Goal: Task Accomplishment & Management: Use online tool/utility

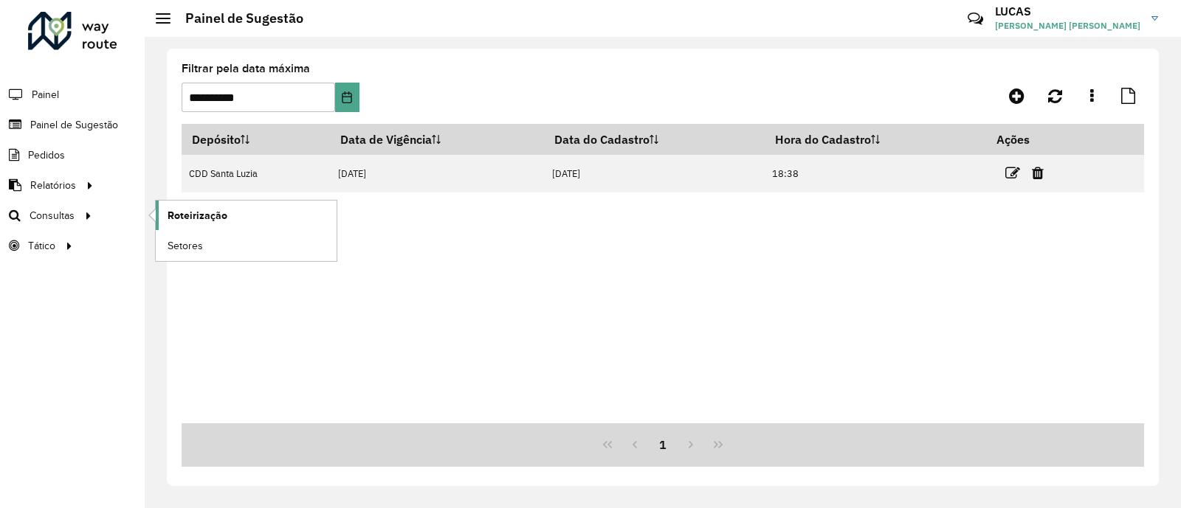
click at [199, 216] on span "Roteirização" at bounding box center [198, 215] width 60 height 15
click at [264, 216] on link "Roteirização" at bounding box center [246, 216] width 181 height 30
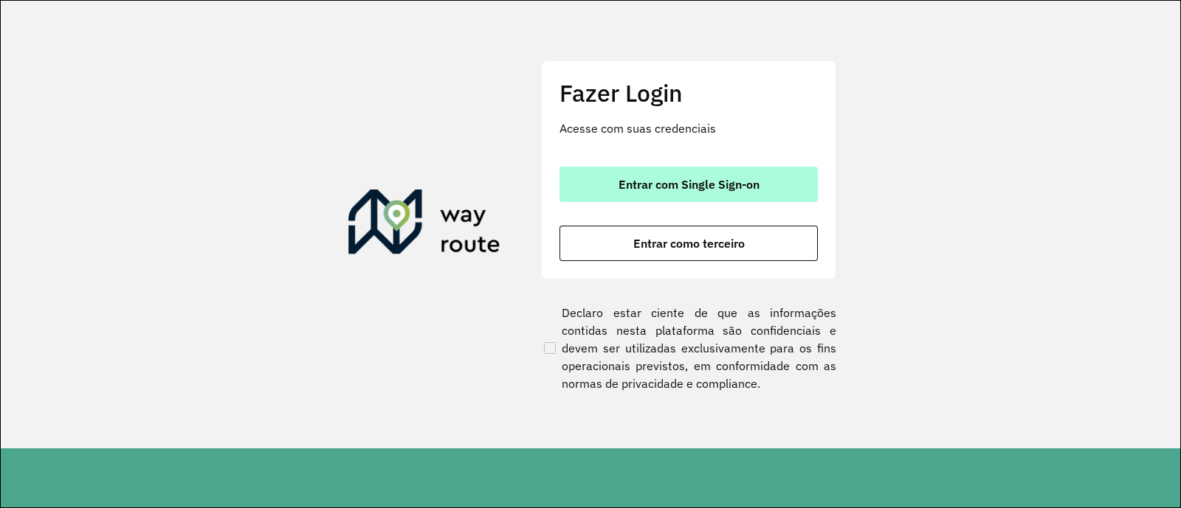
click at [646, 187] on span "Entrar com Single Sign-on" at bounding box center [688, 185] width 141 height 12
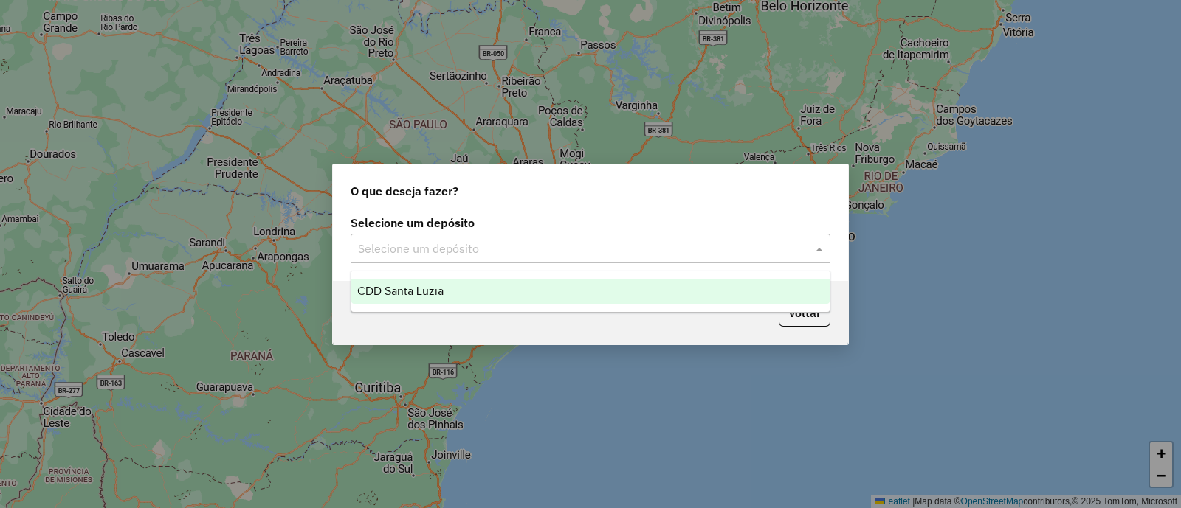
drag, startPoint x: 406, startPoint y: 256, endPoint x: 410, endPoint y: 267, distance: 11.9
click at [407, 256] on input "text" at bounding box center [575, 250] width 435 height 18
click at [412, 287] on span "CDD Santa Luzia" at bounding box center [400, 291] width 86 height 13
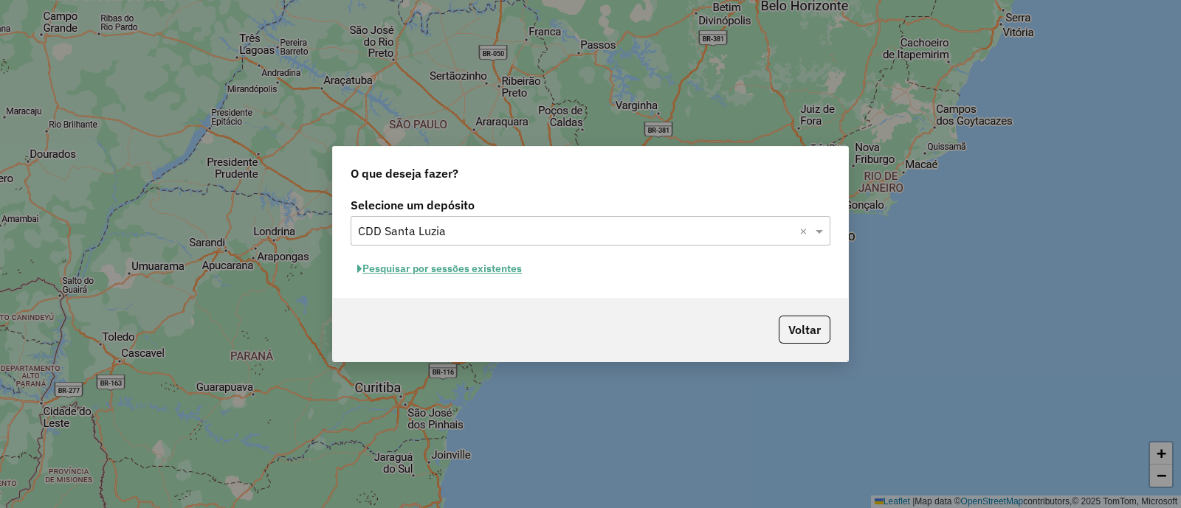
click at [477, 263] on button "Pesquisar por sessões existentes" at bounding box center [440, 269] width 178 height 23
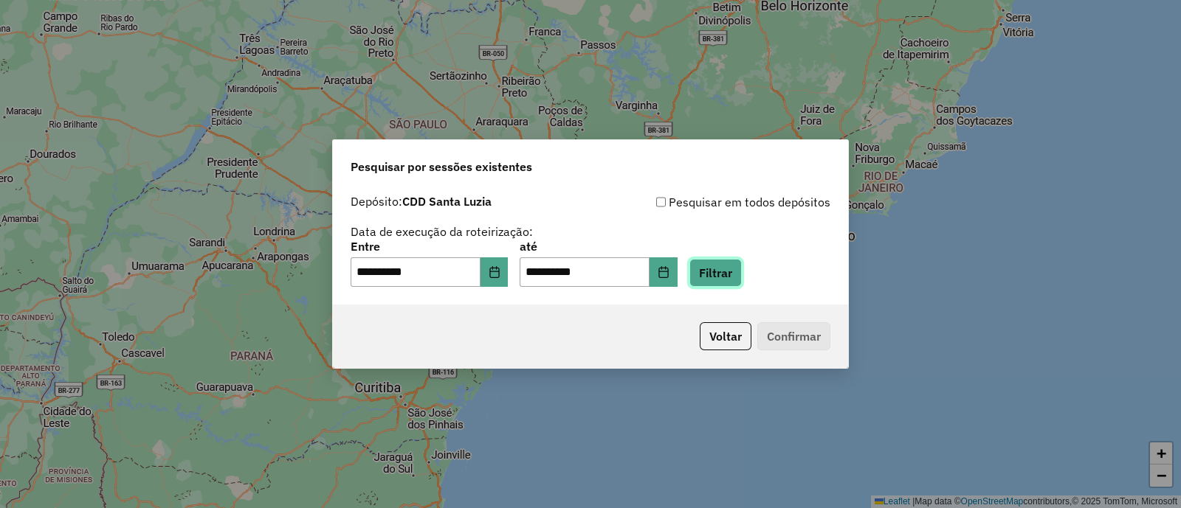
click at [727, 268] on button "Filtrar" at bounding box center [715, 273] width 52 height 28
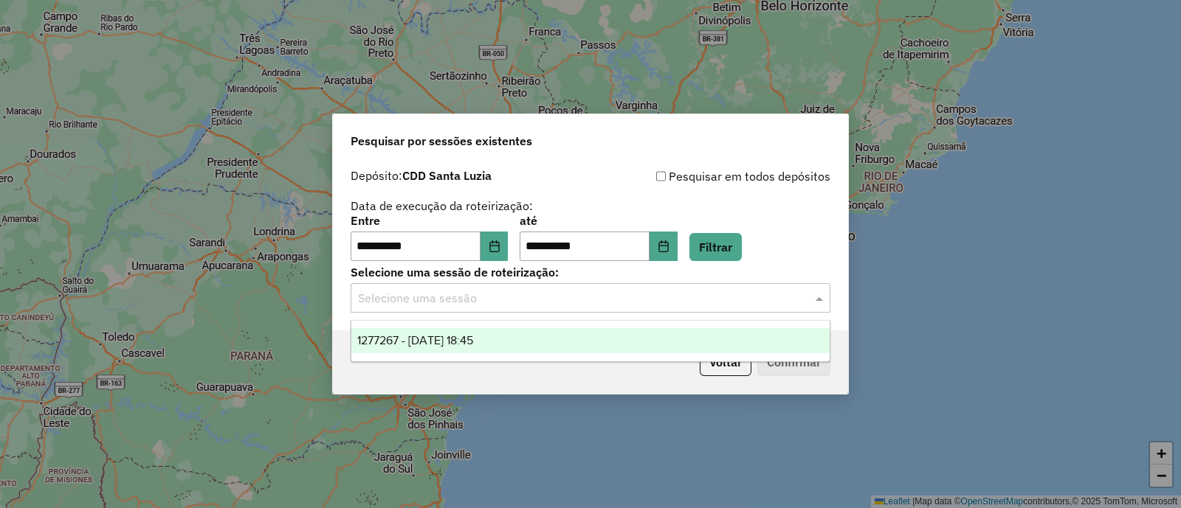
click at [524, 290] on input "text" at bounding box center [575, 299] width 435 height 18
click at [497, 348] on div "1277267 - 17/09/2025 18:45" at bounding box center [590, 340] width 478 height 25
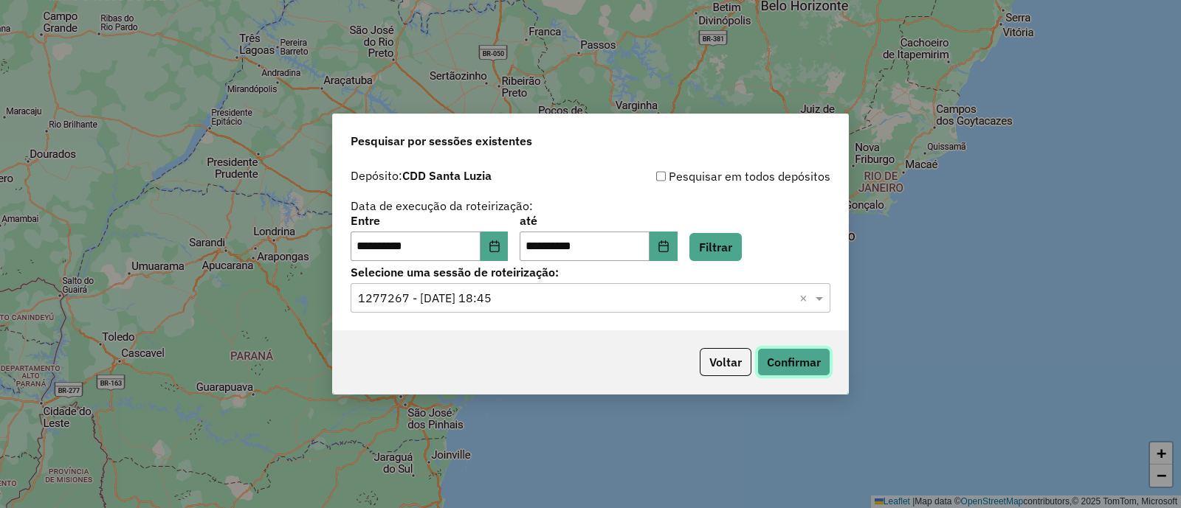
click at [816, 366] on button "Confirmar" at bounding box center [793, 362] width 73 height 28
click at [779, 357] on button "Confirmar" at bounding box center [793, 362] width 73 height 28
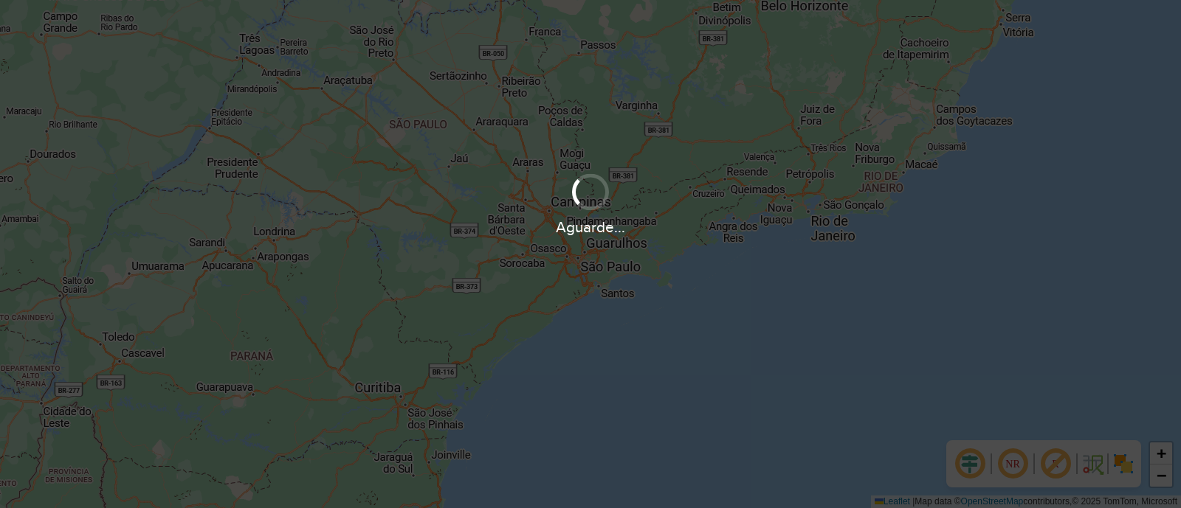
click at [615, 186] on div "Aguarde..." at bounding box center [590, 203] width 1181 height 70
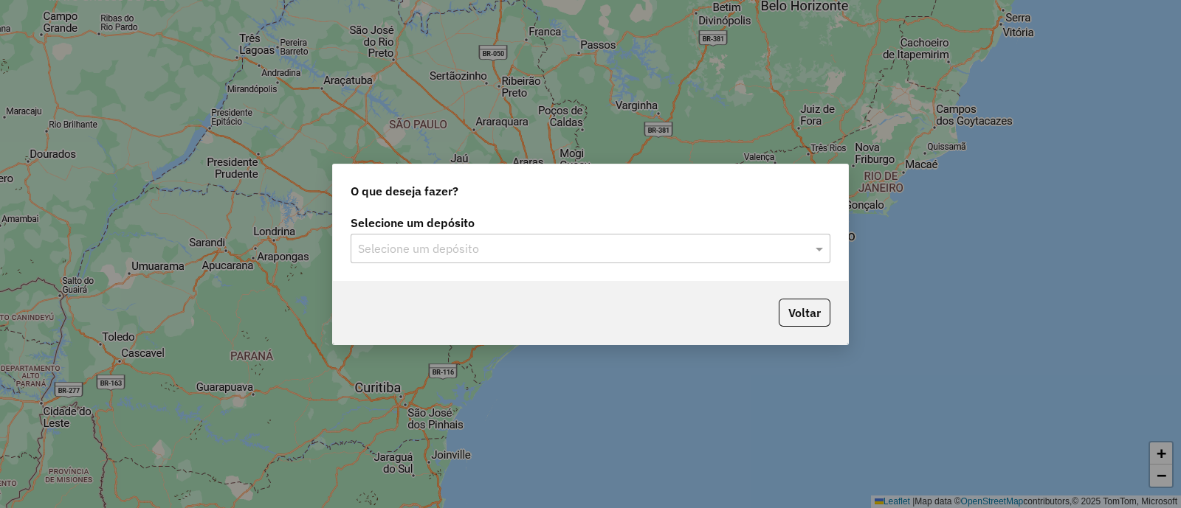
click at [547, 249] on input "text" at bounding box center [575, 250] width 435 height 18
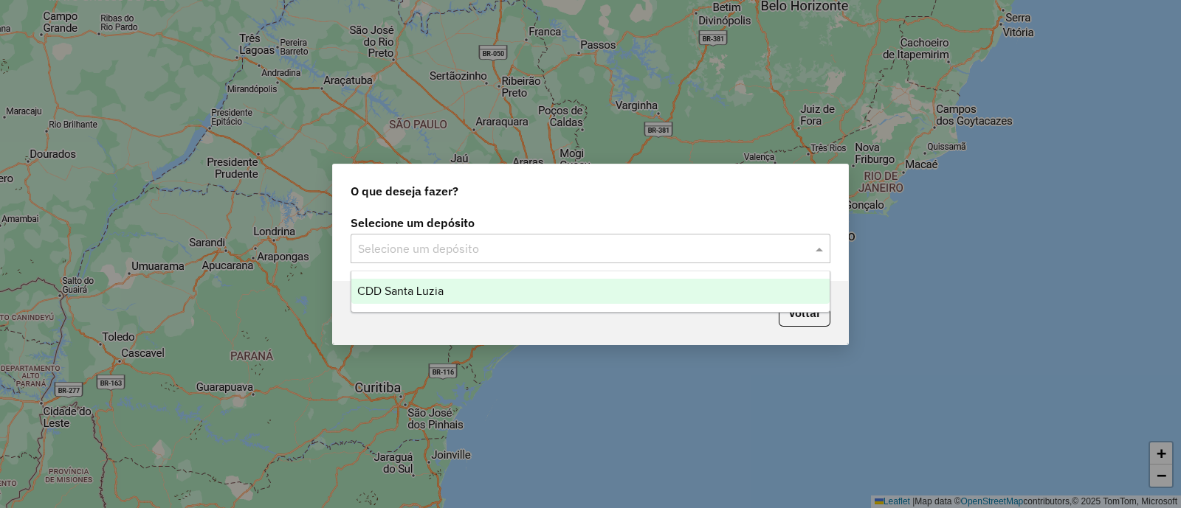
click at [500, 294] on div "CDD Santa Luzia" at bounding box center [590, 291] width 478 height 25
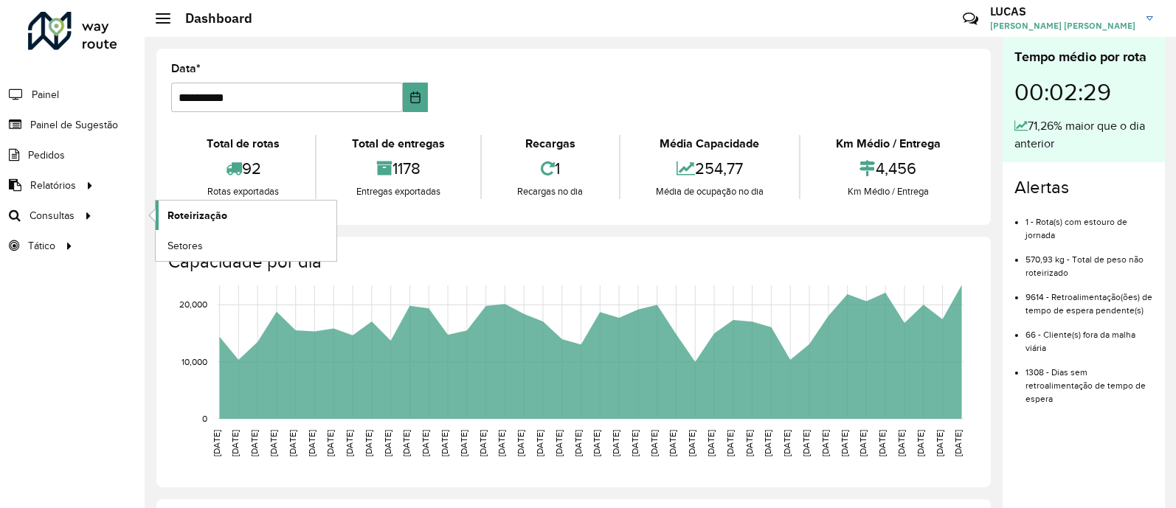
click at [218, 219] on span "Roteirização" at bounding box center [198, 215] width 60 height 15
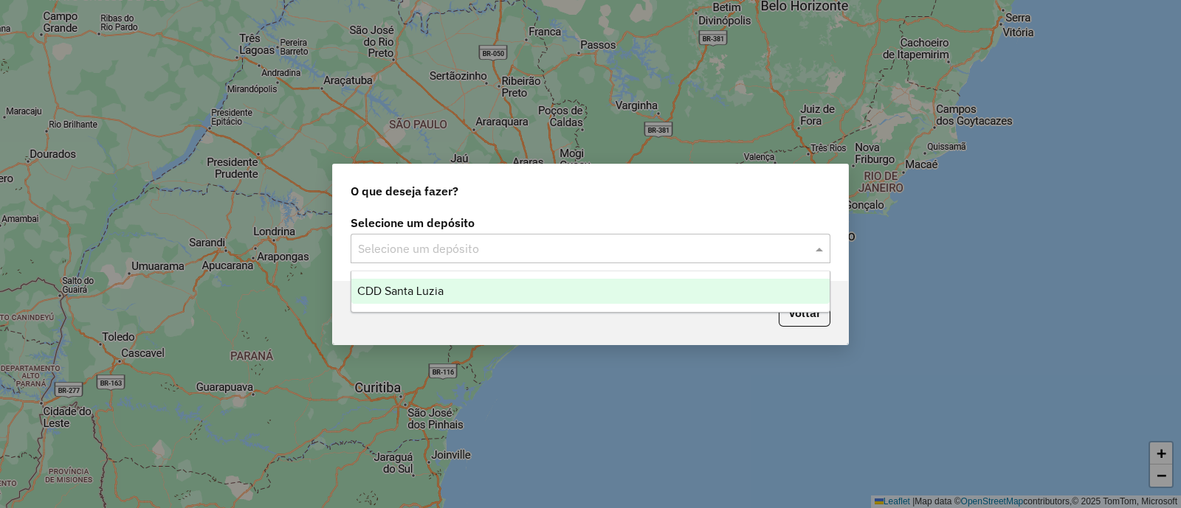
click at [402, 250] on input "text" at bounding box center [575, 250] width 435 height 18
click at [400, 282] on div "CDD Santa Luzia" at bounding box center [590, 291] width 478 height 25
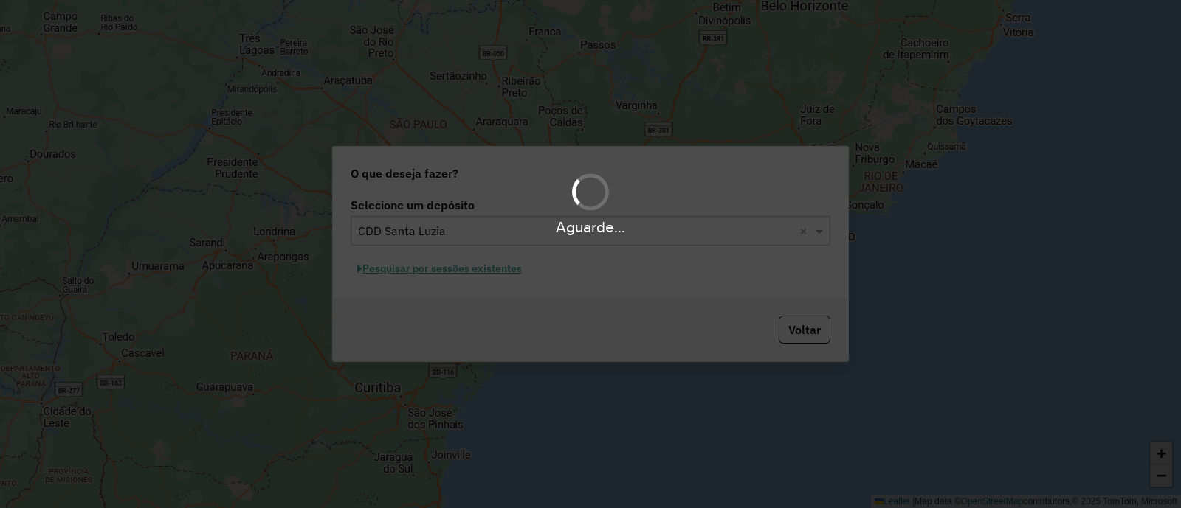
click at [590, 367] on div "Aguarde..." at bounding box center [590, 254] width 1181 height 508
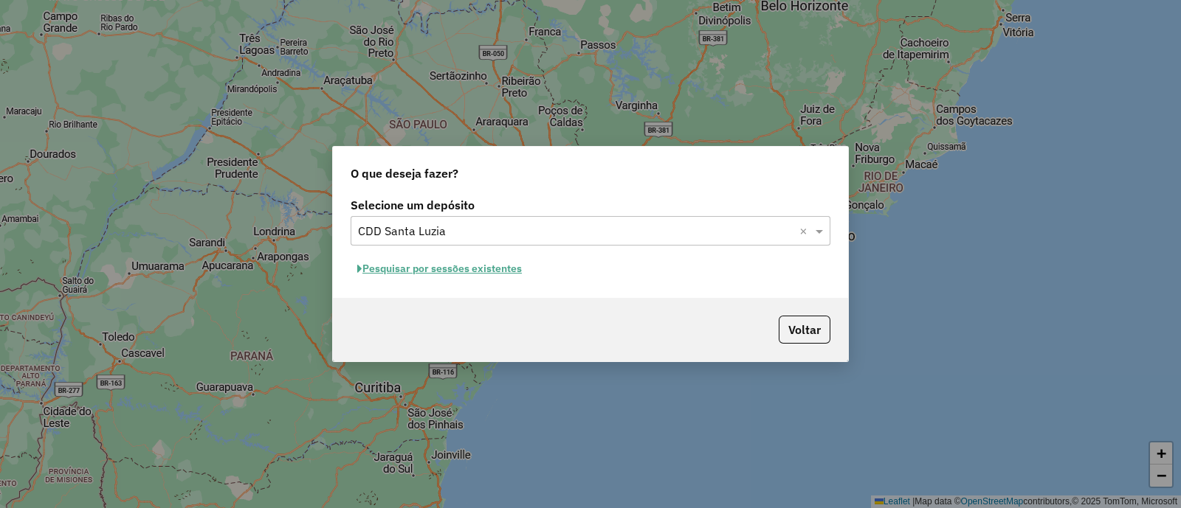
drag, startPoint x: 697, startPoint y: 367, endPoint x: 742, endPoint y: 348, distance: 49.3
click at [742, 348] on div "O que deseja fazer? Selecione um depósito Selecione um depósito × CDD Santa Luz…" at bounding box center [590, 254] width 1181 height 508
click at [505, 272] on button "Pesquisar por sessões existentes" at bounding box center [440, 269] width 178 height 23
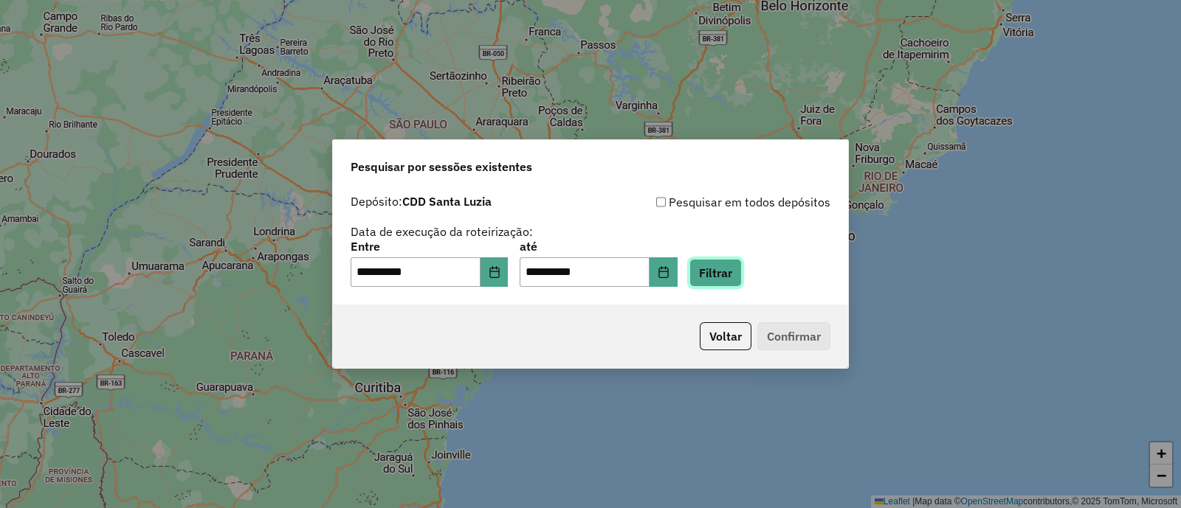
click at [738, 275] on button "Filtrar" at bounding box center [715, 273] width 52 height 28
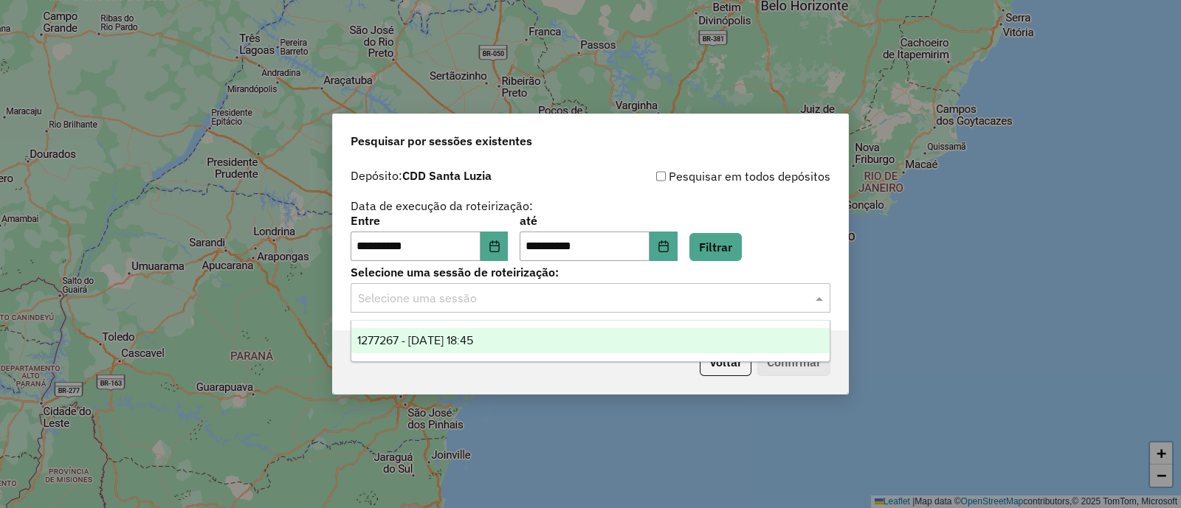
click at [561, 295] on input "text" at bounding box center [575, 299] width 435 height 18
click at [520, 337] on div "1277267 - 17/09/2025 18:45" at bounding box center [590, 340] width 478 height 25
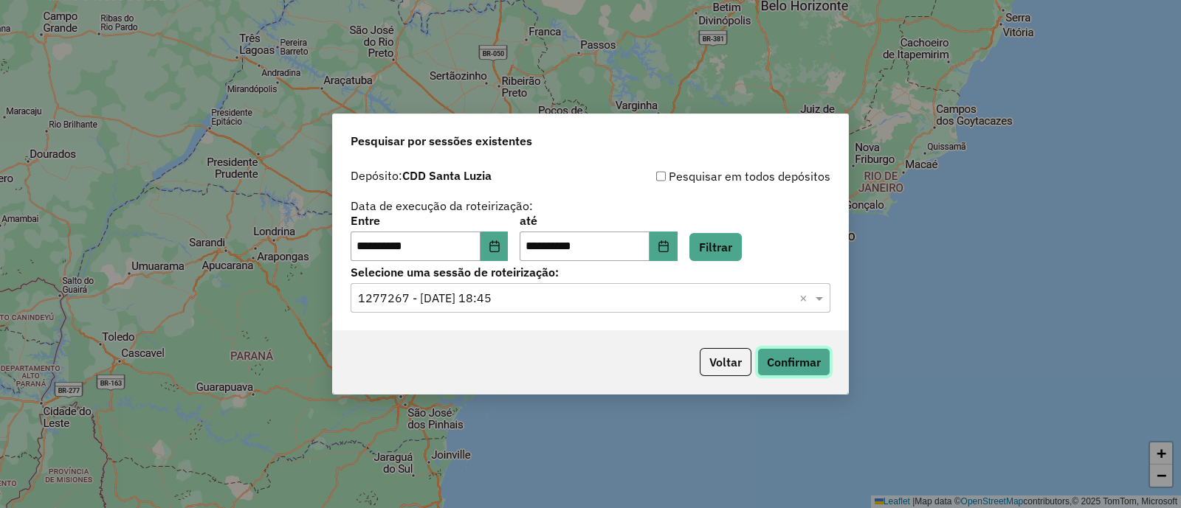
click at [801, 359] on button "Confirmar" at bounding box center [793, 362] width 73 height 28
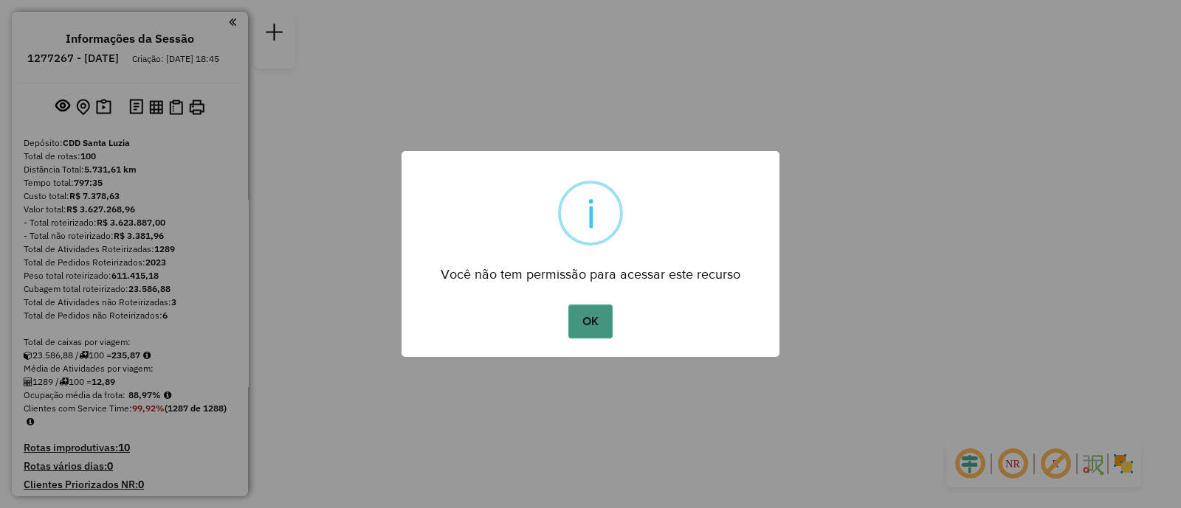
click at [612, 328] on button "OK" at bounding box center [590, 322] width 44 height 34
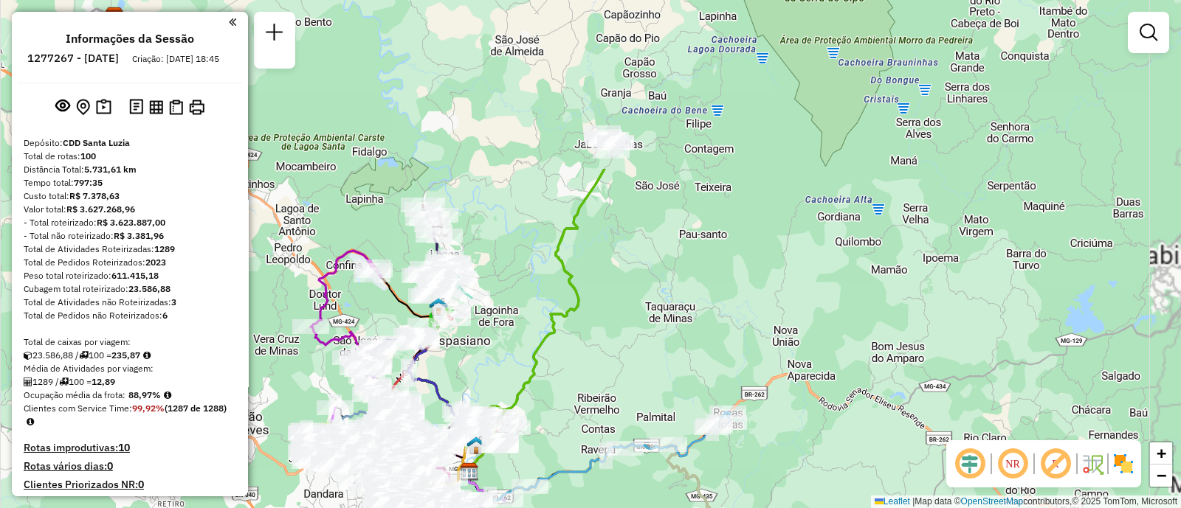
drag, startPoint x: 668, startPoint y: 147, endPoint x: 637, endPoint y: 367, distance: 222.1
click at [637, 368] on div "Janela de atendimento Grade de atendimento Capacidade Transportadoras Veículos …" at bounding box center [590, 254] width 1181 height 508
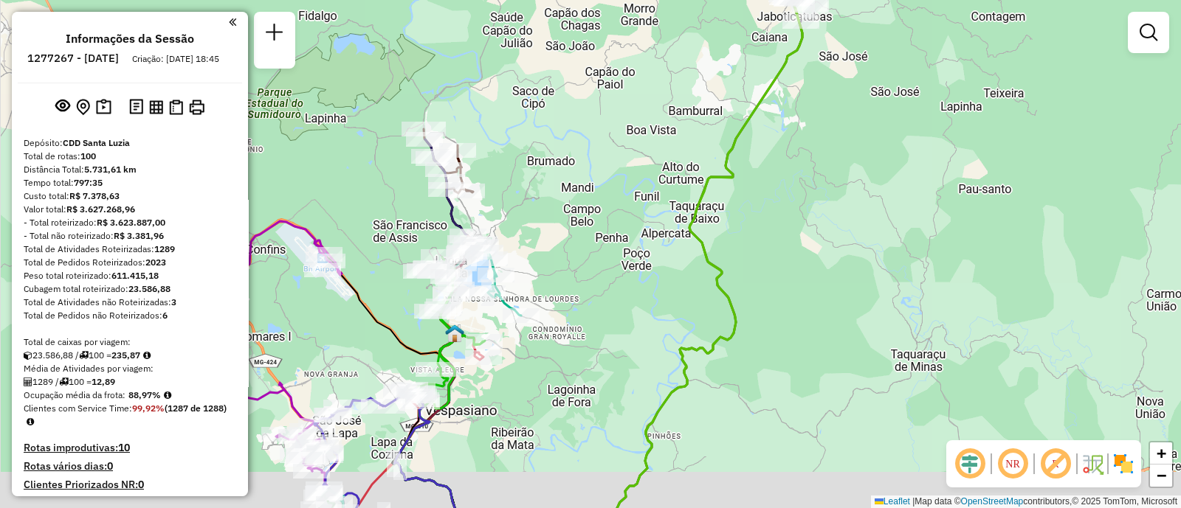
drag, startPoint x: 651, startPoint y: 319, endPoint x: 819, endPoint y: 189, distance: 212.6
click at [819, 189] on div "Janela de atendimento Grade de atendimento Capacidade Transportadoras Veículos …" at bounding box center [590, 254] width 1181 height 508
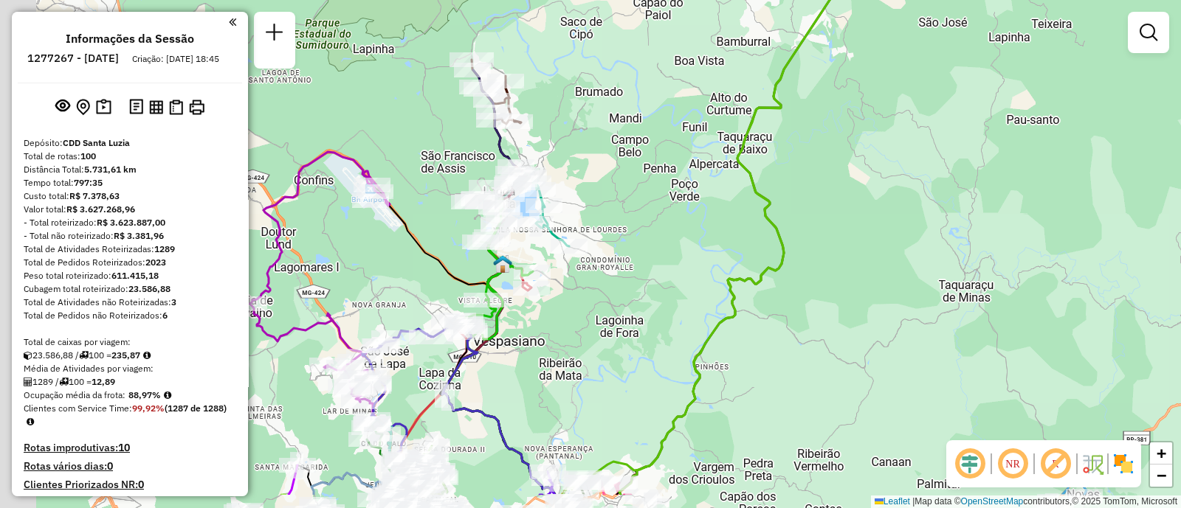
drag, startPoint x: 658, startPoint y: 266, endPoint x: 705, endPoint y: 200, distance: 80.5
click at [705, 200] on div "Janela de atendimento Grade de atendimento Capacidade Transportadoras Veículos …" at bounding box center [590, 254] width 1181 height 508
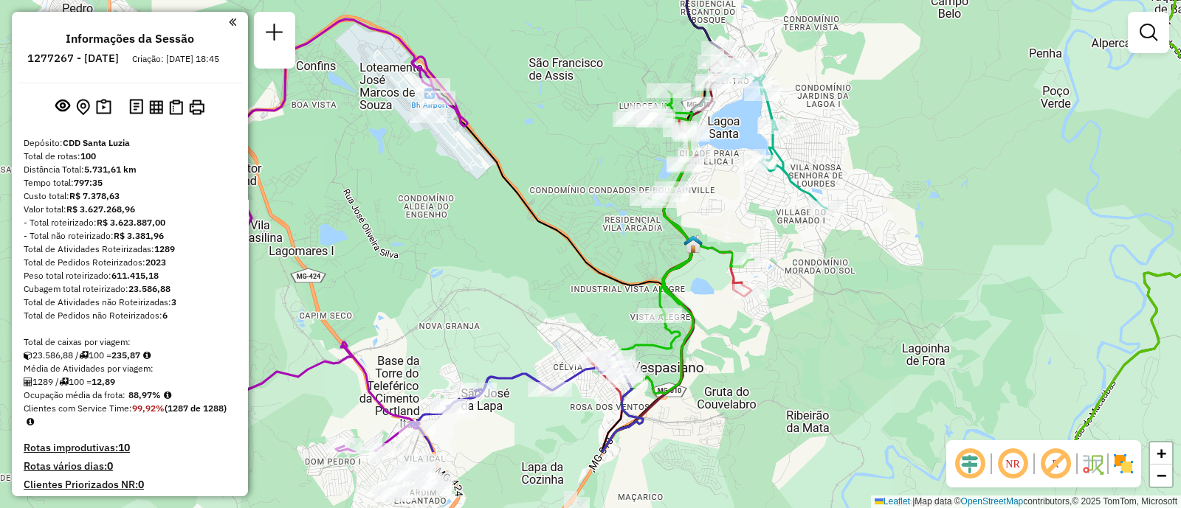
drag, startPoint x: 580, startPoint y: 223, endPoint x: 847, endPoint y: 105, distance: 292.1
click at [847, 105] on div "Janela de atendimento Grade de atendimento Capacidade Transportadoras Veículos …" at bounding box center [590, 254] width 1181 height 508
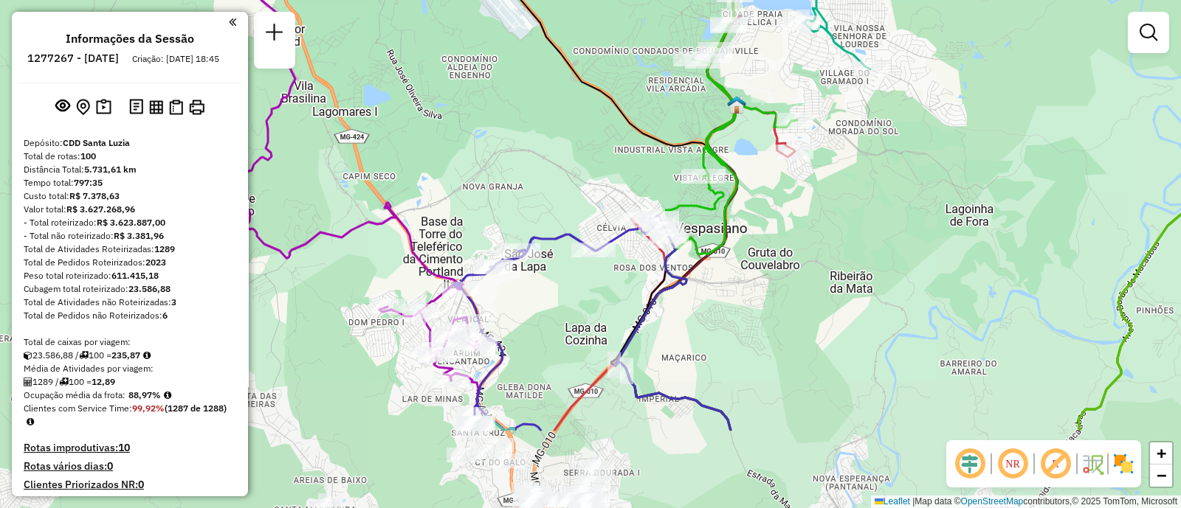
drag, startPoint x: 782, startPoint y: 355, endPoint x: 832, endPoint y: 221, distance: 143.6
click at [832, 221] on div "Janela de atendimento Grade de atendimento Capacidade Transportadoras Veículos …" at bounding box center [590, 254] width 1181 height 508
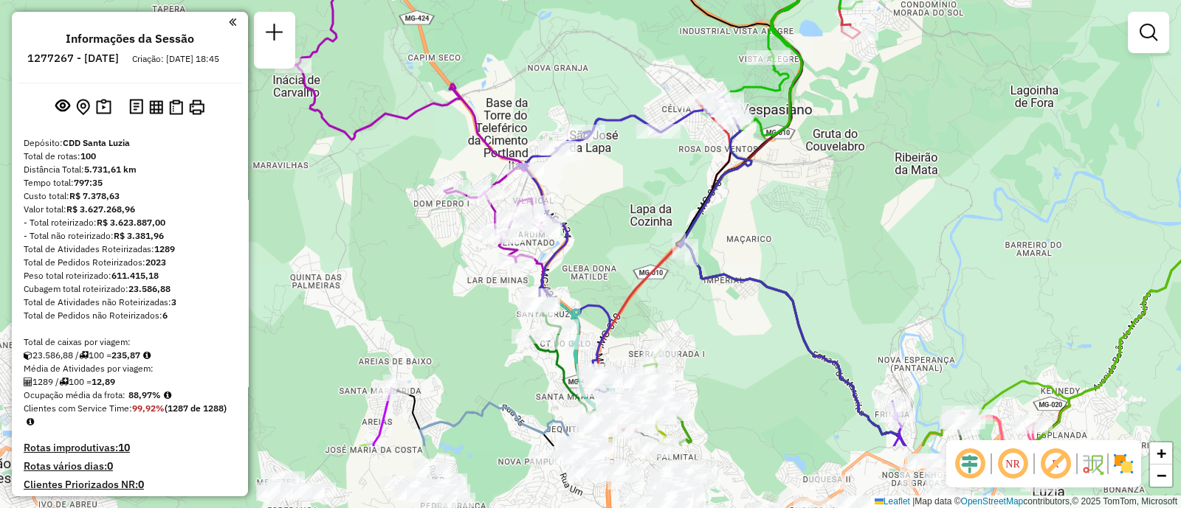
drag, startPoint x: 786, startPoint y: 339, endPoint x: 838, endPoint y: 226, distance: 124.5
click at [838, 226] on div "Janela de atendimento Grade de atendimento Capacidade Transportadoras Veículos …" at bounding box center [590, 254] width 1181 height 508
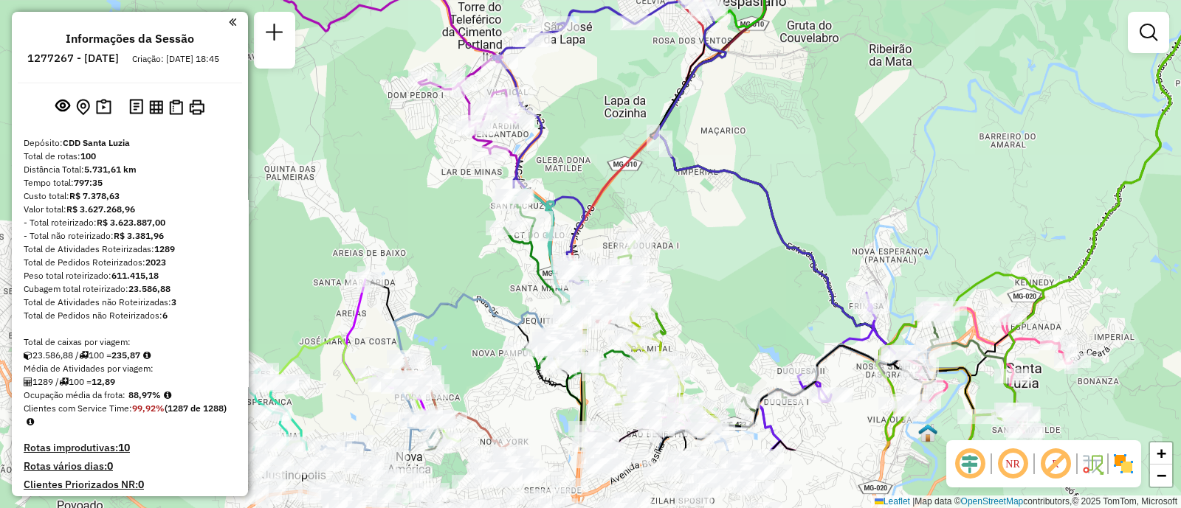
drag, startPoint x: 849, startPoint y: 272, endPoint x: 823, endPoint y: 164, distance: 111.7
click at [823, 164] on div "Janela de atendimento Grade de atendimento Capacidade Transportadoras Veículos …" at bounding box center [590, 254] width 1181 height 508
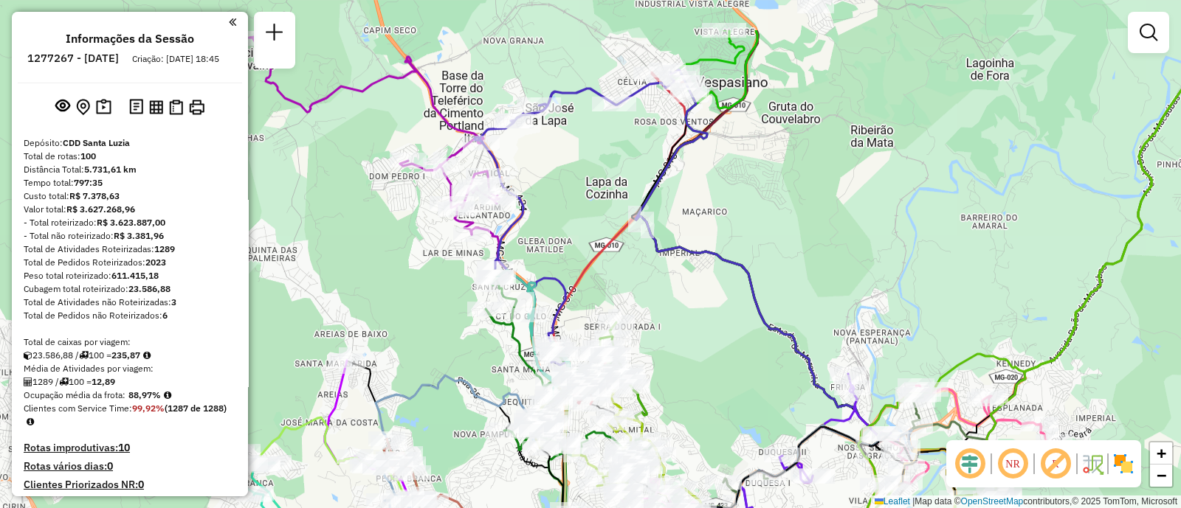
drag, startPoint x: 826, startPoint y: 418, endPoint x: 807, endPoint y: 500, distance: 83.3
click at [807, 500] on div "Janela de atendimento Grade de atendimento Capacidade Transportadoras Veículos …" at bounding box center [590, 254] width 1181 height 508
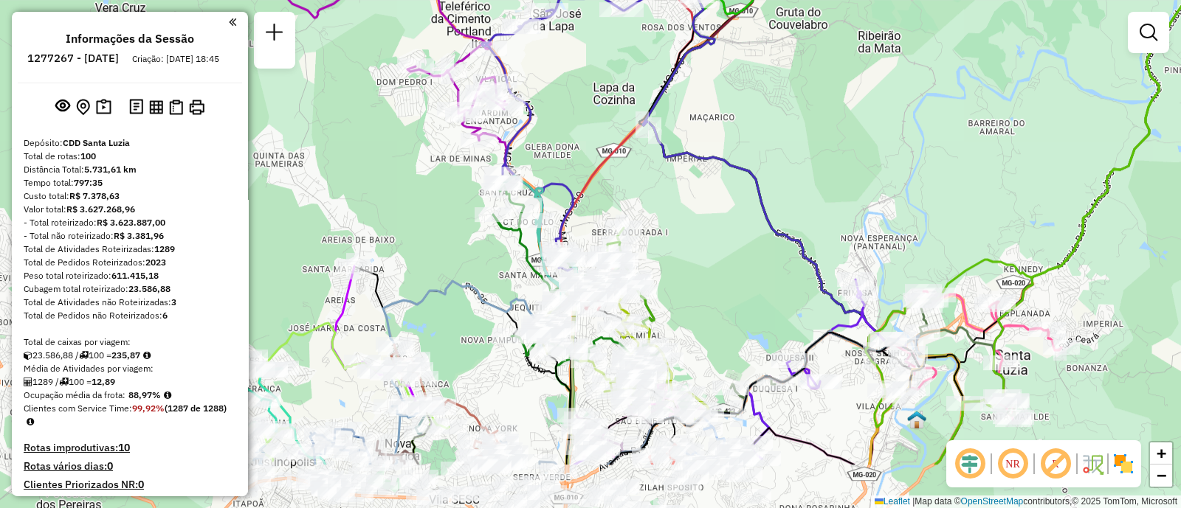
drag, startPoint x: 715, startPoint y: 377, endPoint x: 743, endPoint y: 241, distance: 138.7
click at [740, 245] on div "Janela de atendimento Grade de atendimento Capacidade Transportadoras Veículos …" at bounding box center [590, 254] width 1181 height 508
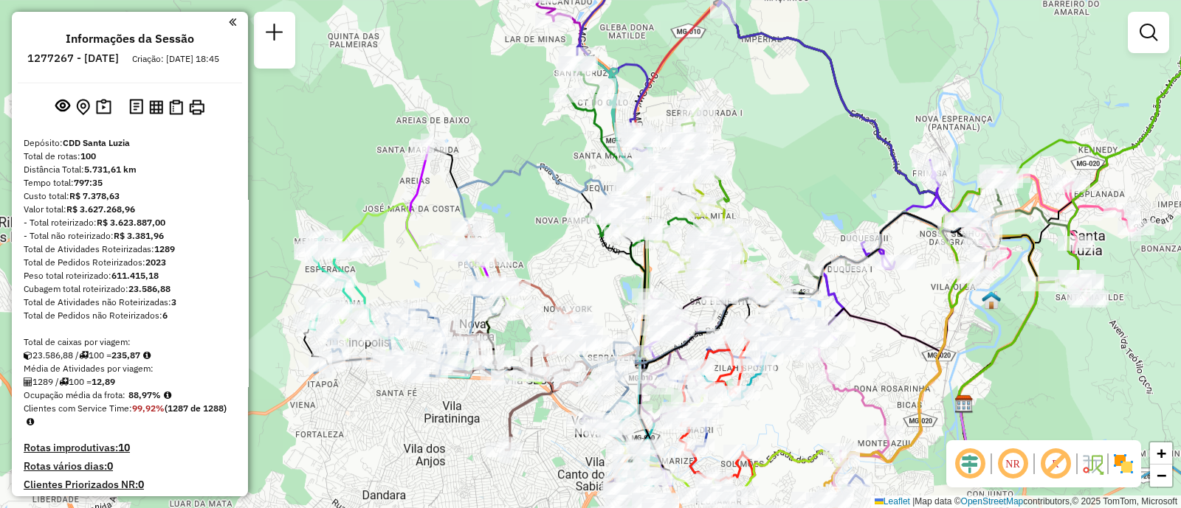
drag, startPoint x: 819, startPoint y: 447, endPoint x: 881, endPoint y: 370, distance: 98.7
click at [881, 370] on div "Janela de atendimento Grade de atendimento Capacidade Transportadoras Veículos …" at bounding box center [590, 254] width 1181 height 508
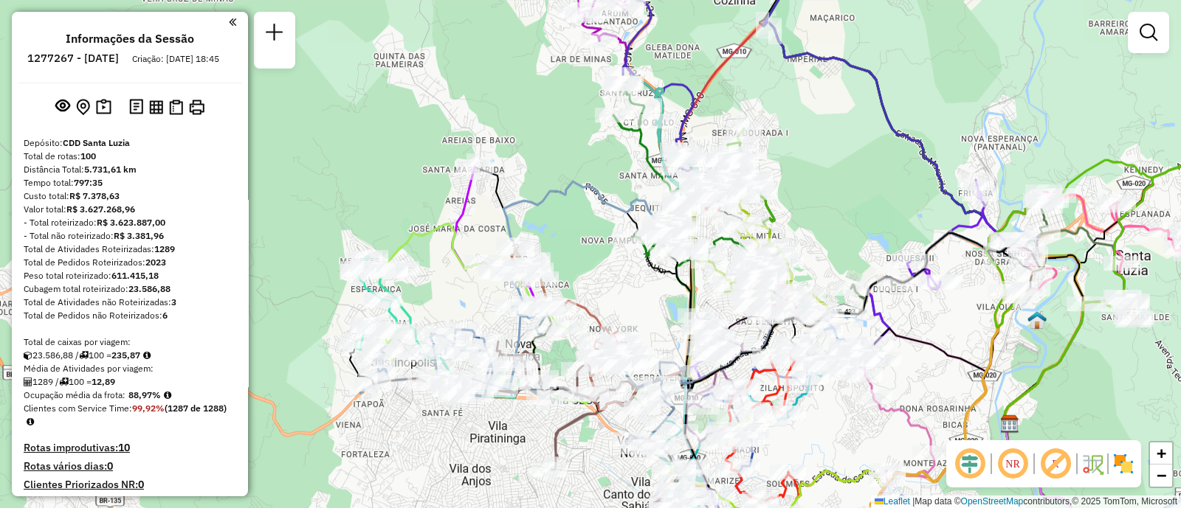
drag, startPoint x: 450, startPoint y: 444, endPoint x: 496, endPoint y: 469, distance: 52.5
click at [495, 470] on div "Janela de atendimento Grade de atendimento Capacidade Transportadoras Veículos …" at bounding box center [590, 254] width 1181 height 508
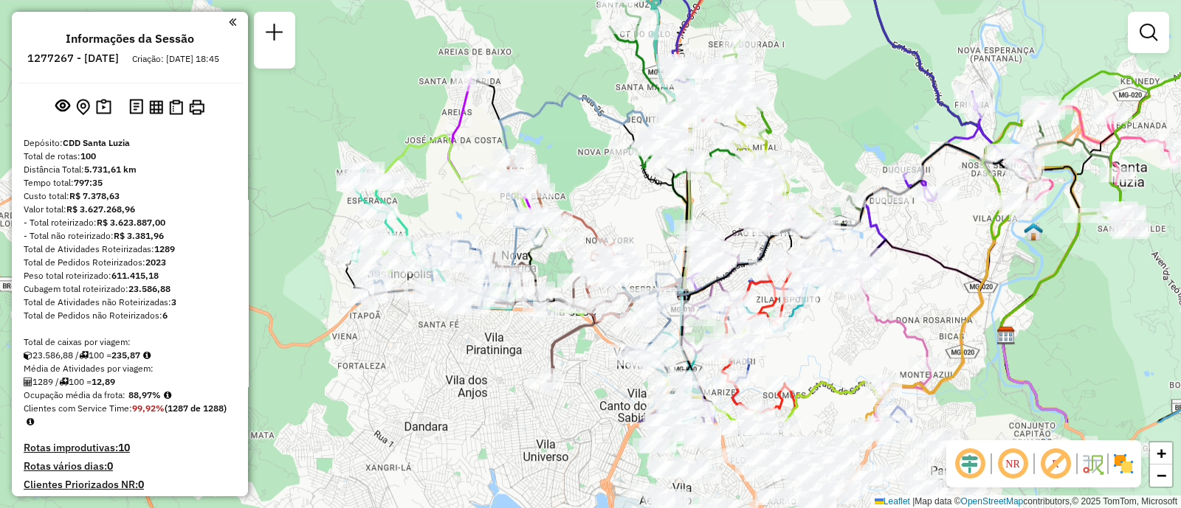
drag, startPoint x: 399, startPoint y: 234, endPoint x: 472, endPoint y: 120, distance: 135.7
click at [472, 120] on div "Janela de atendimento Grade de atendimento Capacidade Transportadoras Veículos …" at bounding box center [590, 254] width 1181 height 508
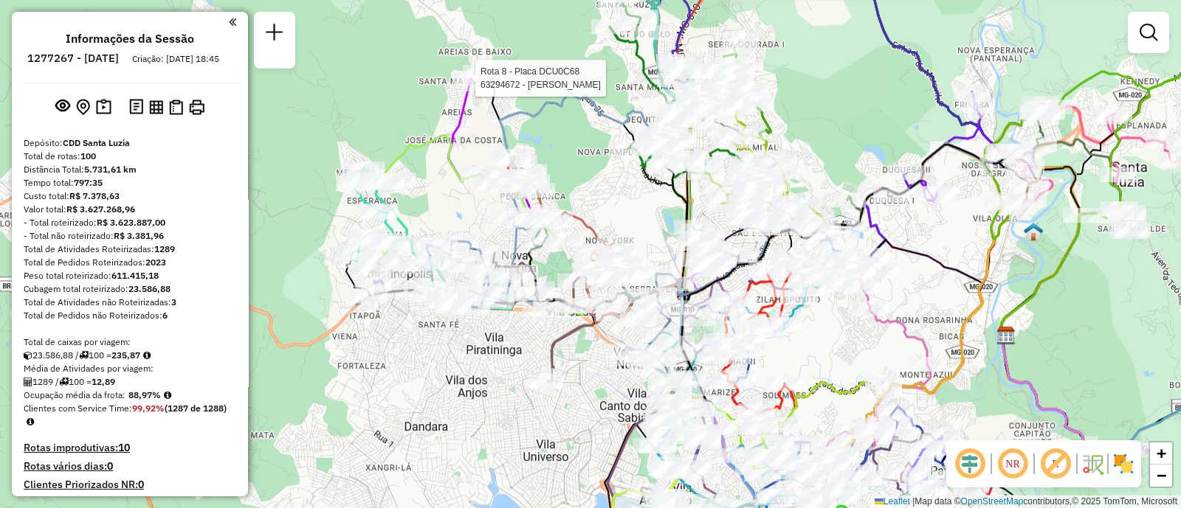
select select "**********"
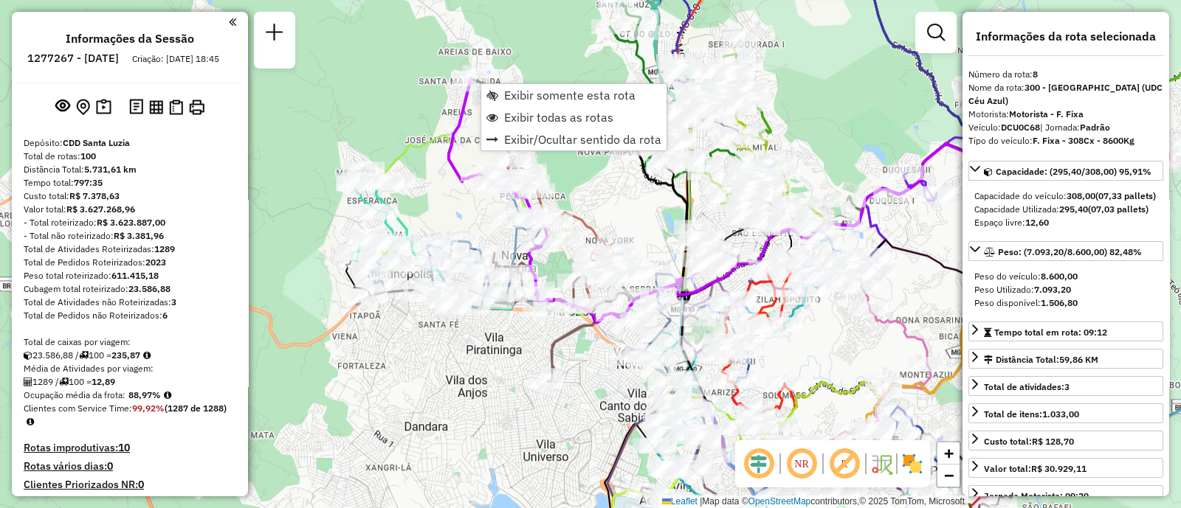
scroll to position [1195, 0]
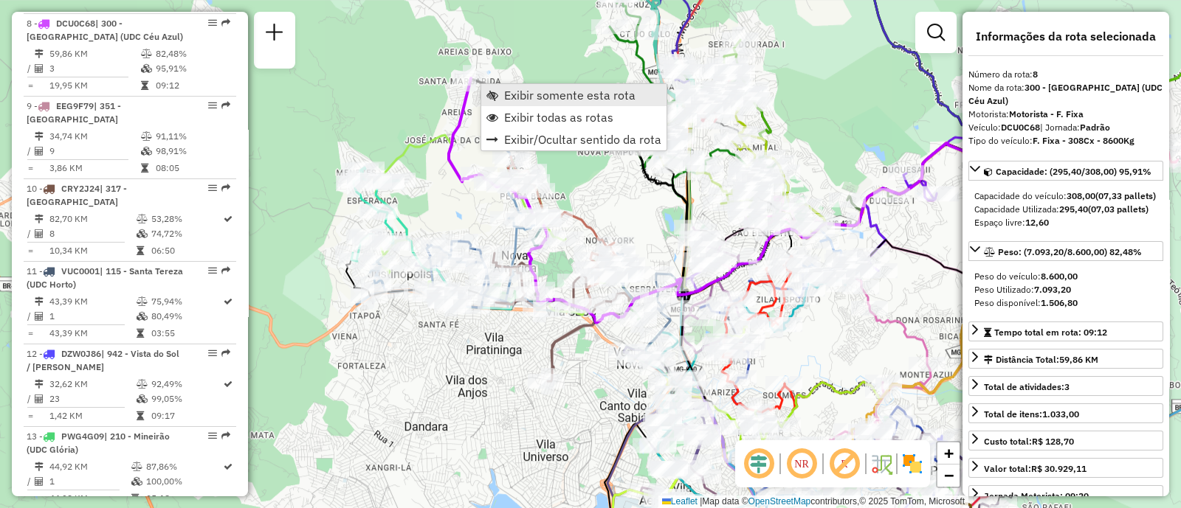
click at [566, 97] on span "Exibir somente esta rota" at bounding box center [569, 95] width 131 height 12
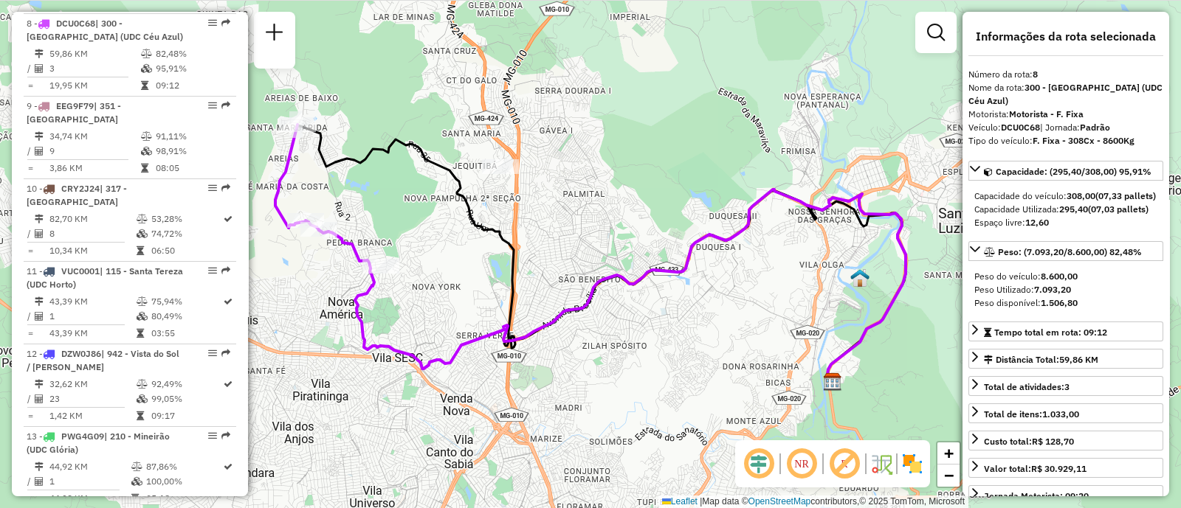
click at [271, 123] on div "Janela de atendimento Grade de atendimento Capacidade Transportadoras Veículos …" at bounding box center [590, 254] width 1181 height 508
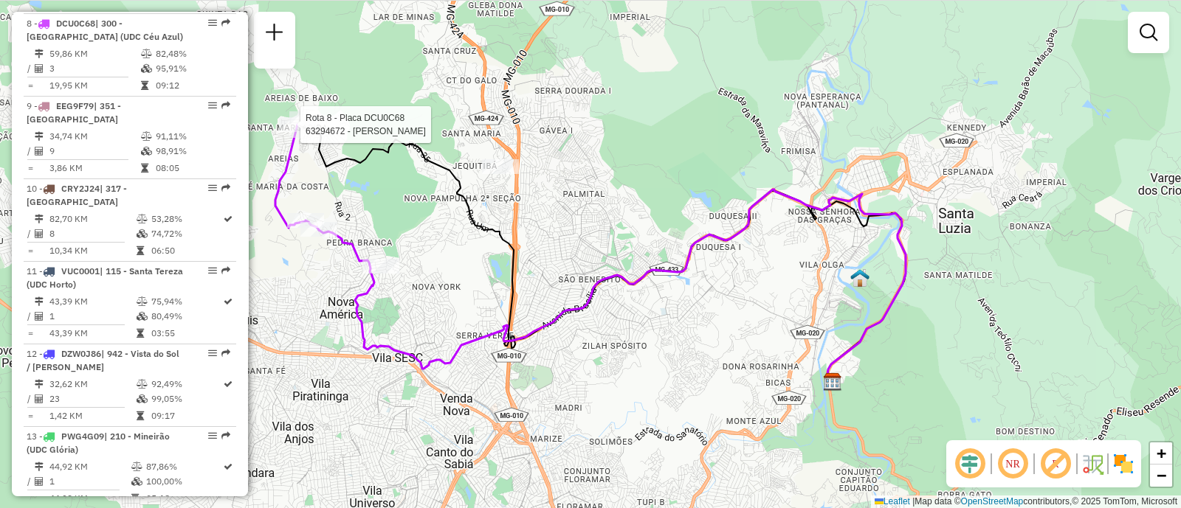
select select "**********"
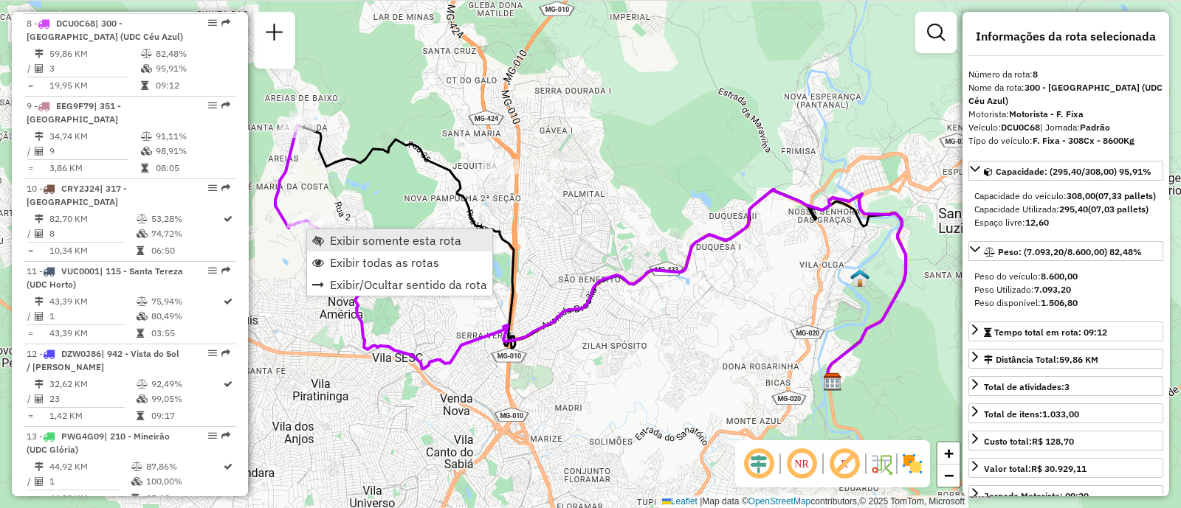
click at [425, 244] on span "Exibir somente esta rota" at bounding box center [395, 241] width 131 height 12
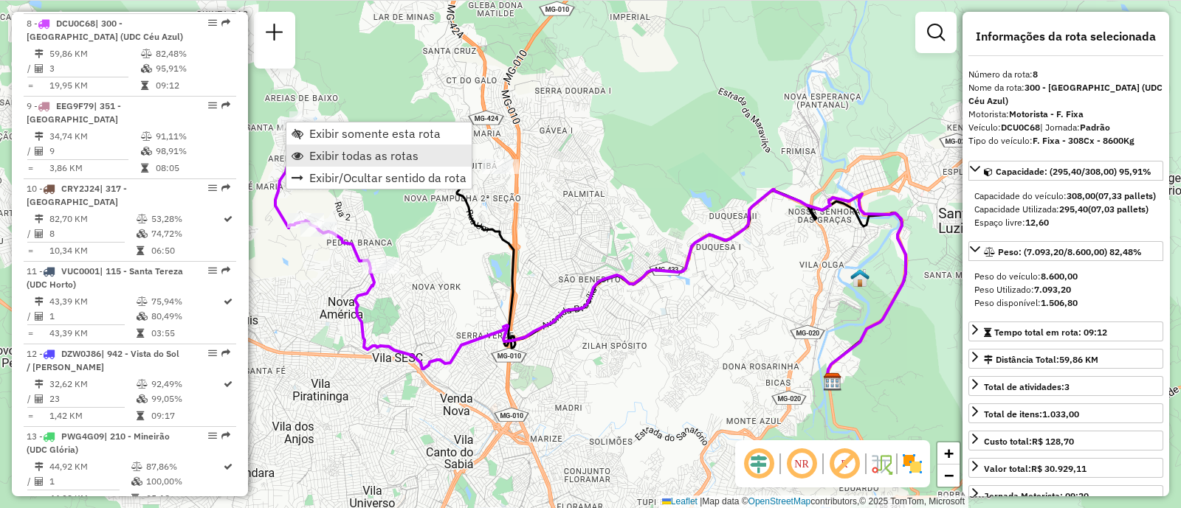
click at [358, 156] on span "Exibir todas as rotas" at bounding box center [363, 156] width 109 height 12
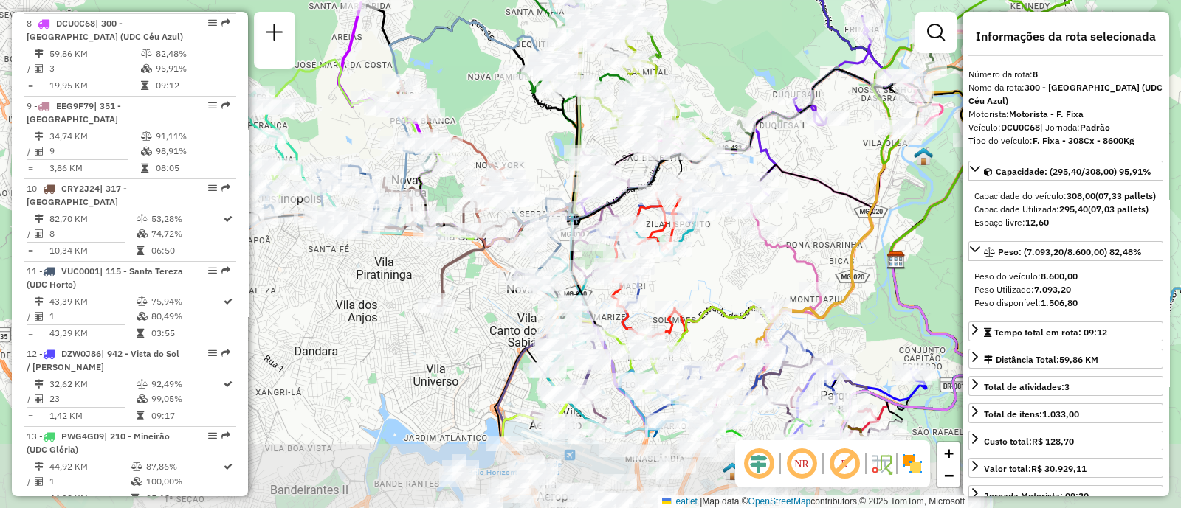
drag, startPoint x: 422, startPoint y: 245, endPoint x: 490, endPoint y: 122, distance: 140.7
click at [488, 121] on div "Janela de atendimento Grade de atendimento Capacidade Transportadoras Veículos …" at bounding box center [590, 254] width 1181 height 508
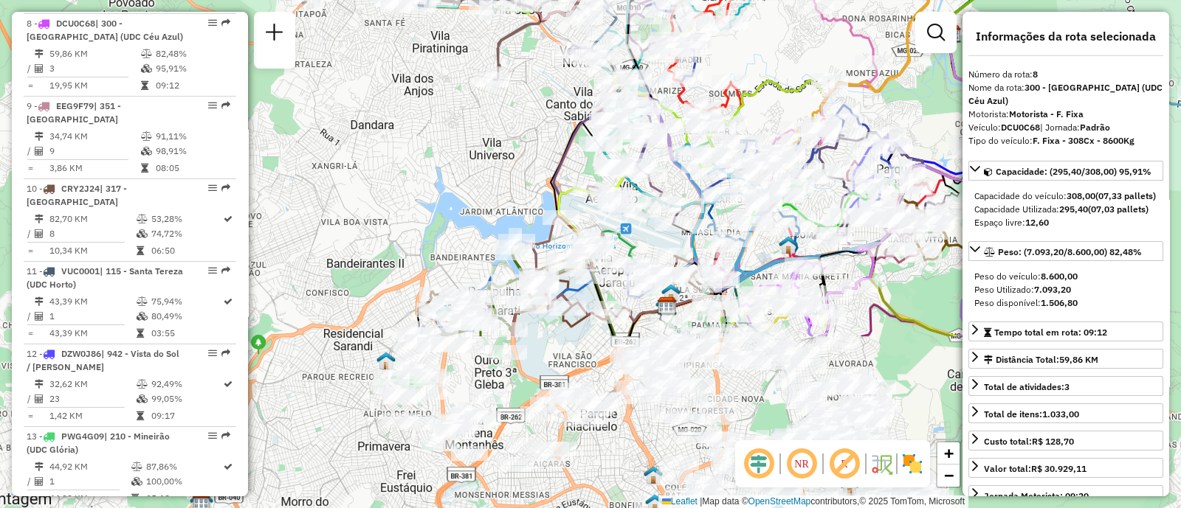
drag, startPoint x: 360, startPoint y: 382, endPoint x: 416, endPoint y: 156, distance: 232.7
click at [416, 156] on div "Janela de atendimento Grade de atendimento Capacidade Transportadoras Veículos …" at bounding box center [590, 254] width 1181 height 508
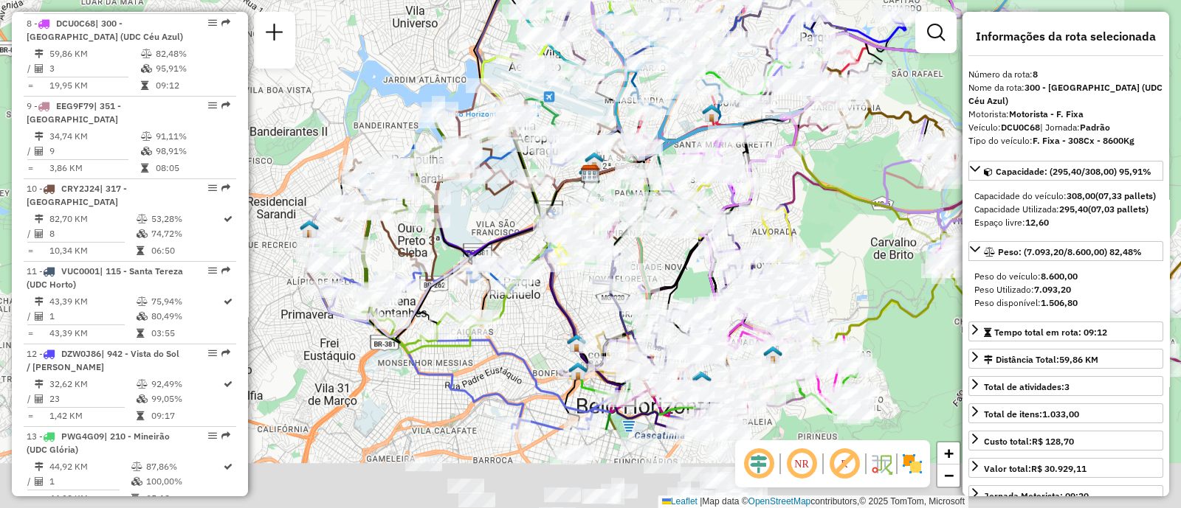
drag, startPoint x: 611, startPoint y: 474, endPoint x: 531, endPoint y: 344, distance: 152.8
click at [531, 344] on div "Janela de atendimento Grade de atendimento Capacidade Transportadoras Veículos …" at bounding box center [590, 254] width 1181 height 508
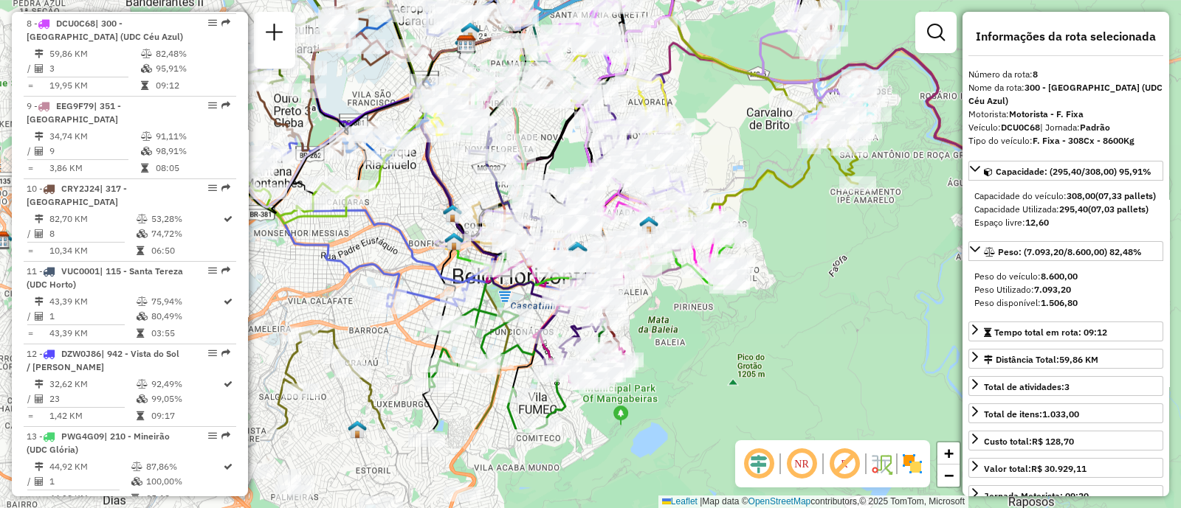
drag, startPoint x: 529, startPoint y: 342, endPoint x: 424, endPoint y: 237, distance: 148.2
click at [424, 237] on div "Janela de atendimento Grade de atendimento Capacidade Transportadoras Veículos …" at bounding box center [590, 254] width 1181 height 508
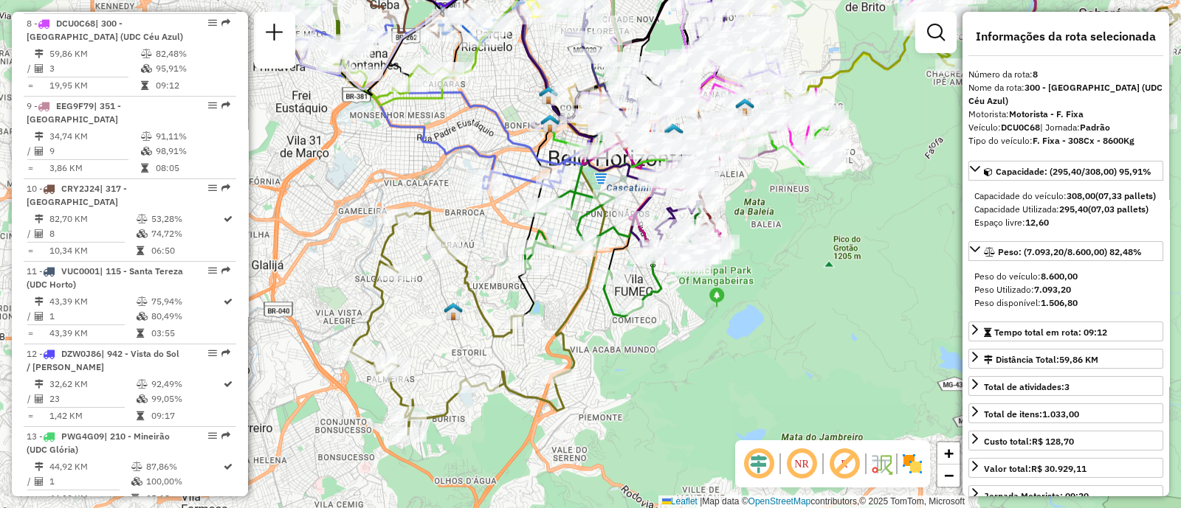
drag, startPoint x: 605, startPoint y: 463, endPoint x: 698, endPoint y: 319, distance: 171.3
click at [700, 323] on div "Janela de atendimento Grade de atendimento Capacidade Transportadoras Veículos …" at bounding box center [590, 254] width 1181 height 508
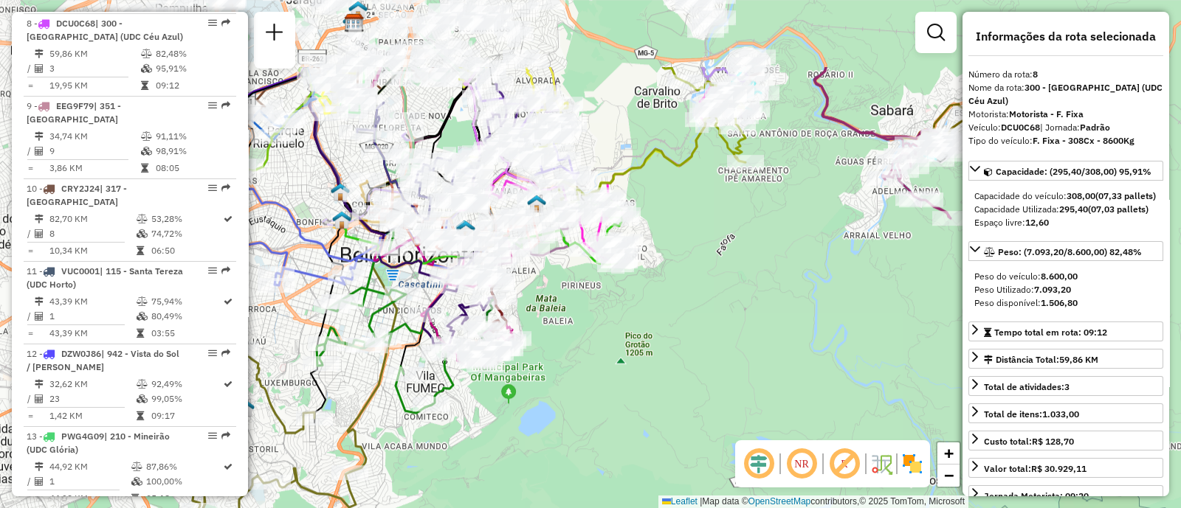
drag, startPoint x: 822, startPoint y: 309, endPoint x: 617, endPoint y: 435, distance: 240.9
click at [618, 437] on div "Janela de atendimento Grade de atendimento Capacidade Transportadoras Veículos …" at bounding box center [590, 254] width 1181 height 508
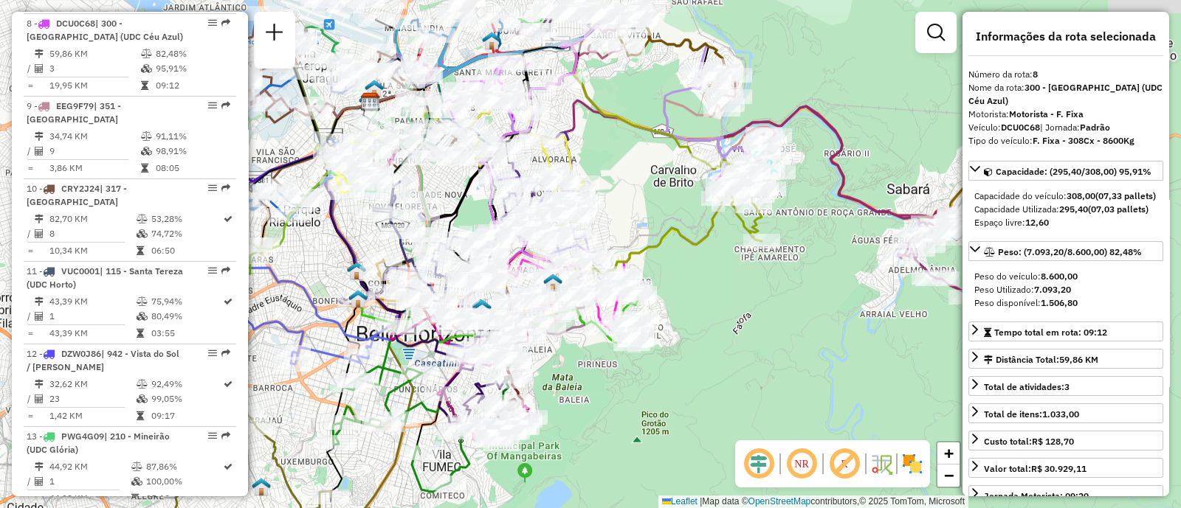
drag, startPoint x: 638, startPoint y: 306, endPoint x: 654, endPoint y: 381, distance: 76.3
click at [654, 381] on div "Janela de atendimento Grade de atendimento Capacidade Transportadoras Veículos …" at bounding box center [590, 254] width 1181 height 508
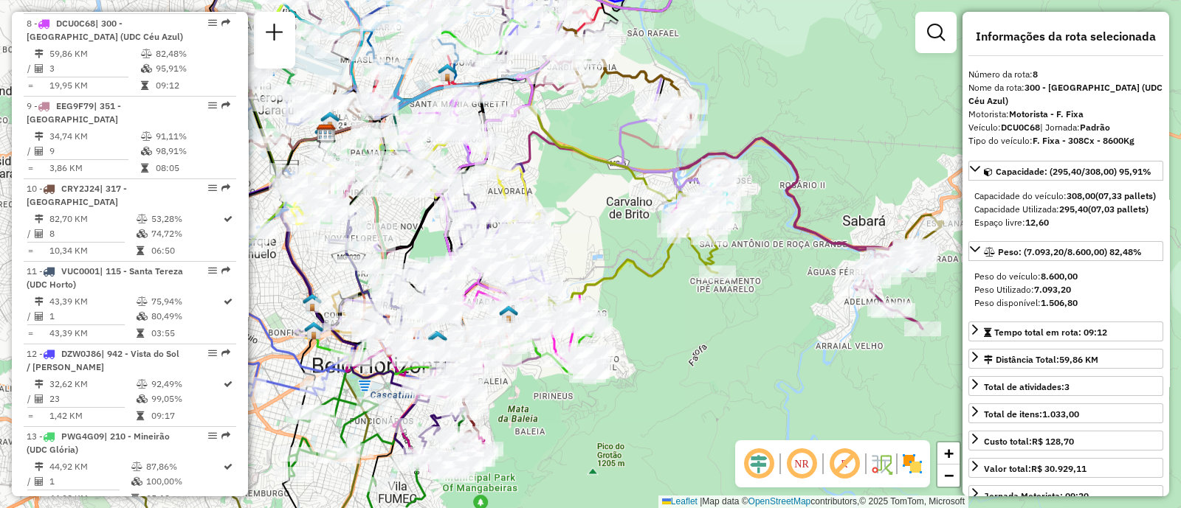
drag, startPoint x: 664, startPoint y: 411, endPoint x: 583, endPoint y: 438, distance: 85.4
click at [581, 438] on div "Janela de atendimento Grade de atendimento Capacidade Transportadoras Veículos …" at bounding box center [590, 254] width 1181 height 508
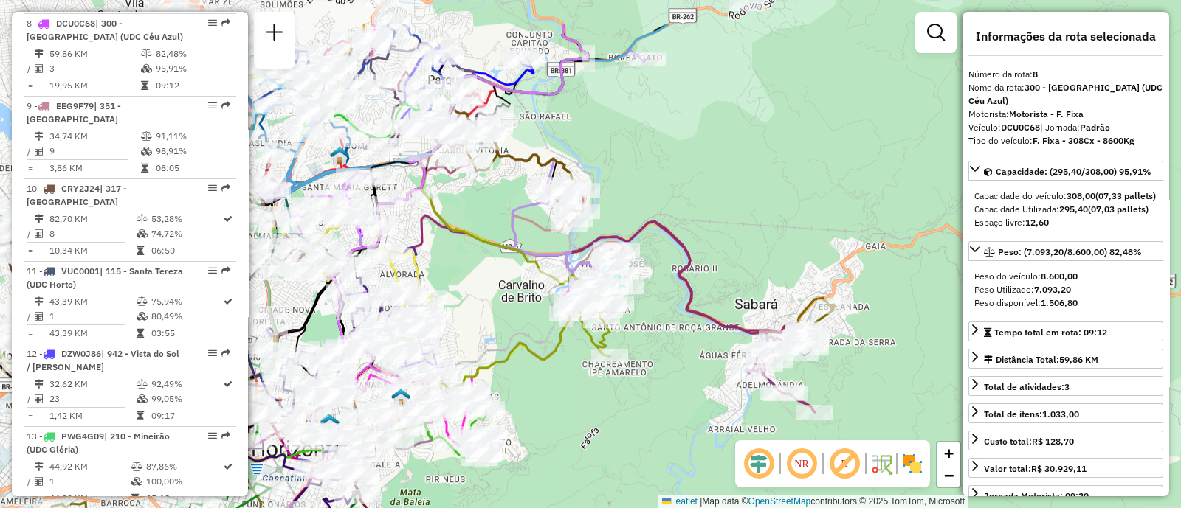
drag, startPoint x: 764, startPoint y: 317, endPoint x: 658, endPoint y: 400, distance: 134.5
click at [658, 400] on div "Janela de atendimento Grade de atendimento Capacidade Transportadoras Veículos …" at bounding box center [590, 254] width 1181 height 508
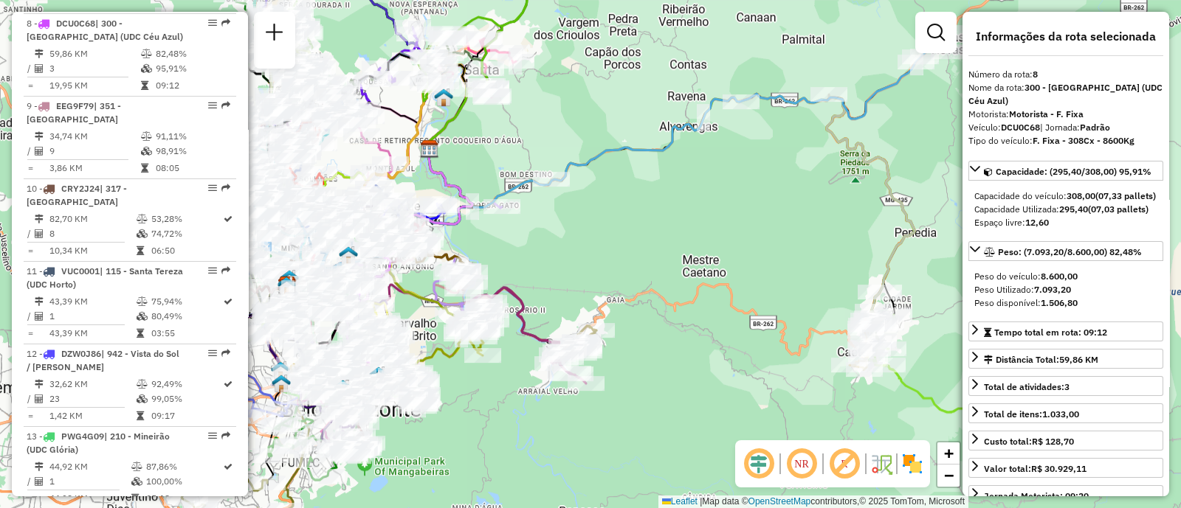
drag, startPoint x: 790, startPoint y: 328, endPoint x: 649, endPoint y: 370, distance: 146.4
click at [649, 370] on div "Janela de atendimento Grade de atendimento Capacidade Transportadoras Veículos …" at bounding box center [590, 254] width 1181 height 508
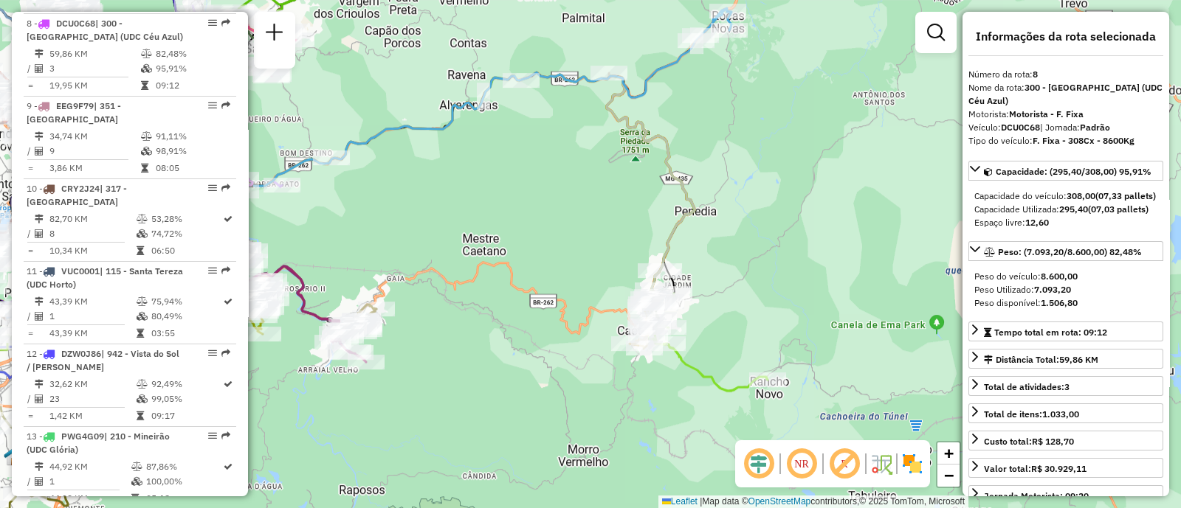
drag, startPoint x: 790, startPoint y: 332, endPoint x: 596, endPoint y: 310, distance: 195.4
click at [596, 310] on div "Janela de atendimento Grade de atendimento Capacidade Transportadoras Veículos …" at bounding box center [590, 254] width 1181 height 508
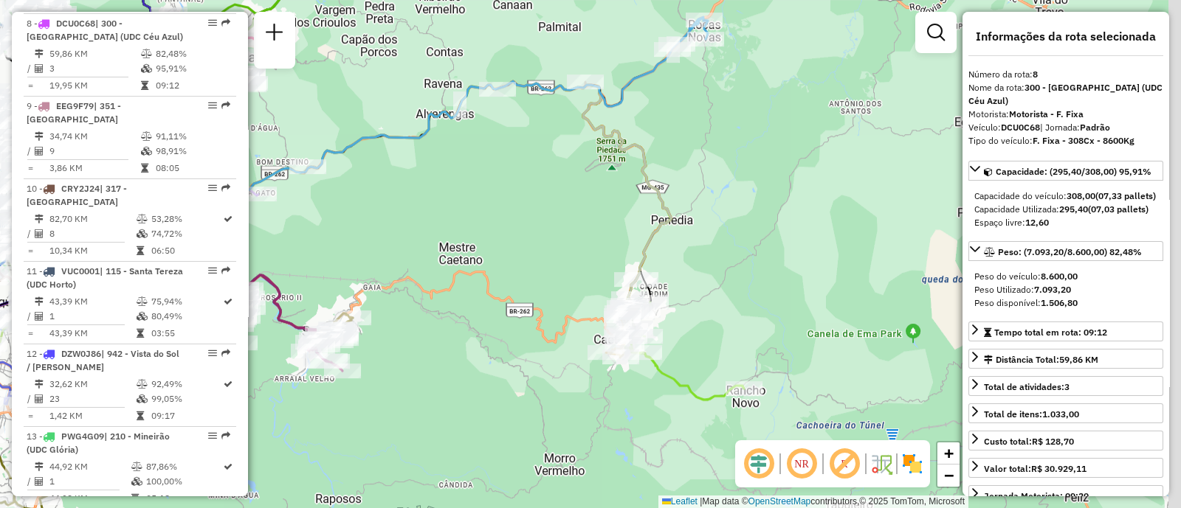
drag, startPoint x: 812, startPoint y: 245, endPoint x: 779, endPoint y: 232, distance: 35.5
click at [778, 234] on div "Janela de atendimento Grade de atendimento Capacidade Transportadoras Veículos …" at bounding box center [590, 254] width 1181 height 508
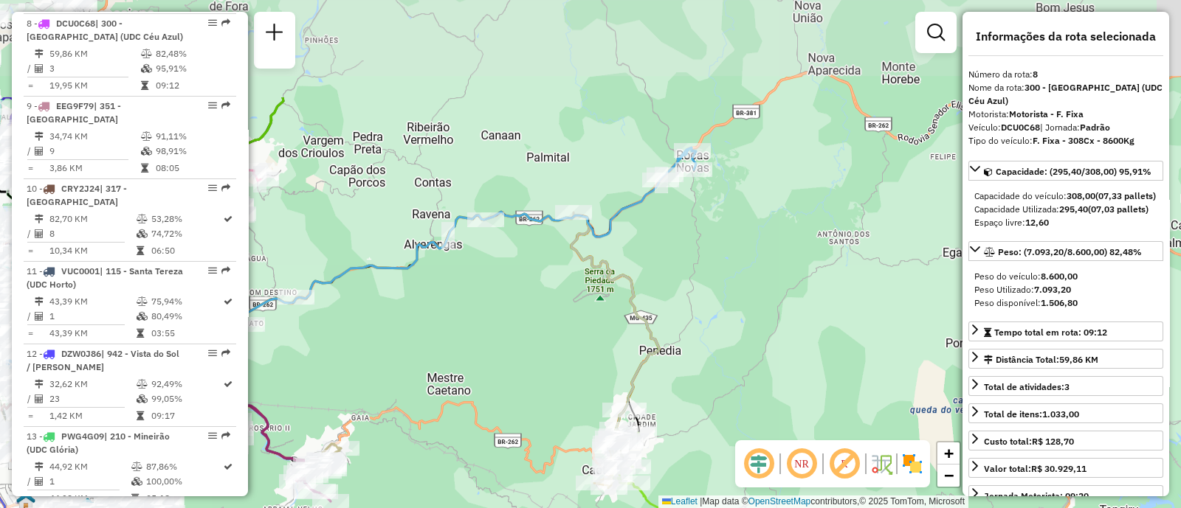
drag, startPoint x: 756, startPoint y: 310, endPoint x: 748, endPoint y: 400, distance: 90.4
click at [755, 407] on div "Janela de atendimento Grade de atendimento Capacidade Transportadoras Veículos …" at bounding box center [590, 254] width 1181 height 508
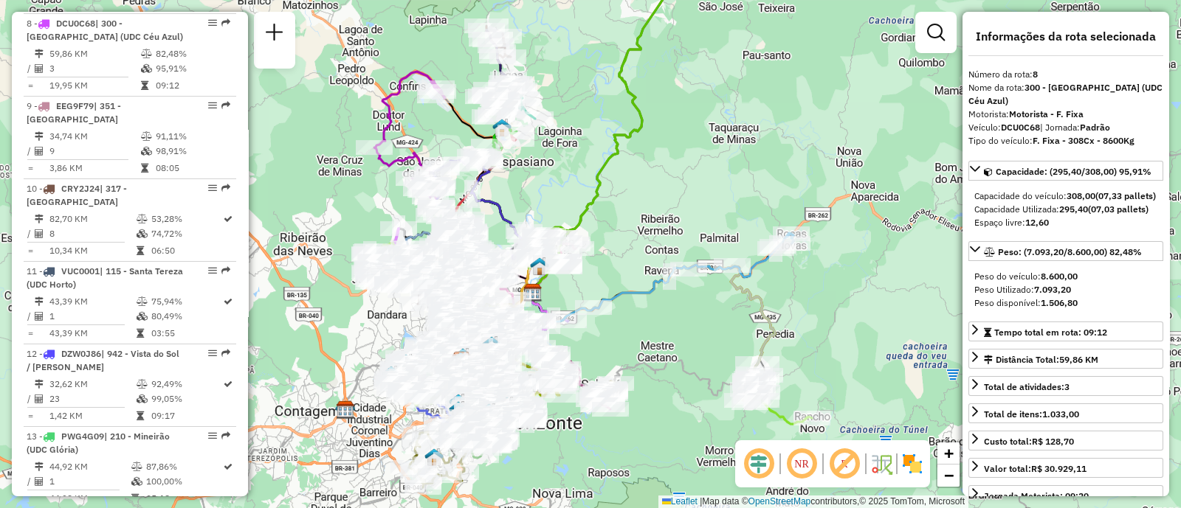
drag, startPoint x: 277, startPoint y: 329, endPoint x: 386, endPoint y: 297, distance: 113.2
click at [391, 304] on div "Janela de atendimento Grade de atendimento Capacidade Transportadoras Veículos …" at bounding box center [590, 254] width 1181 height 508
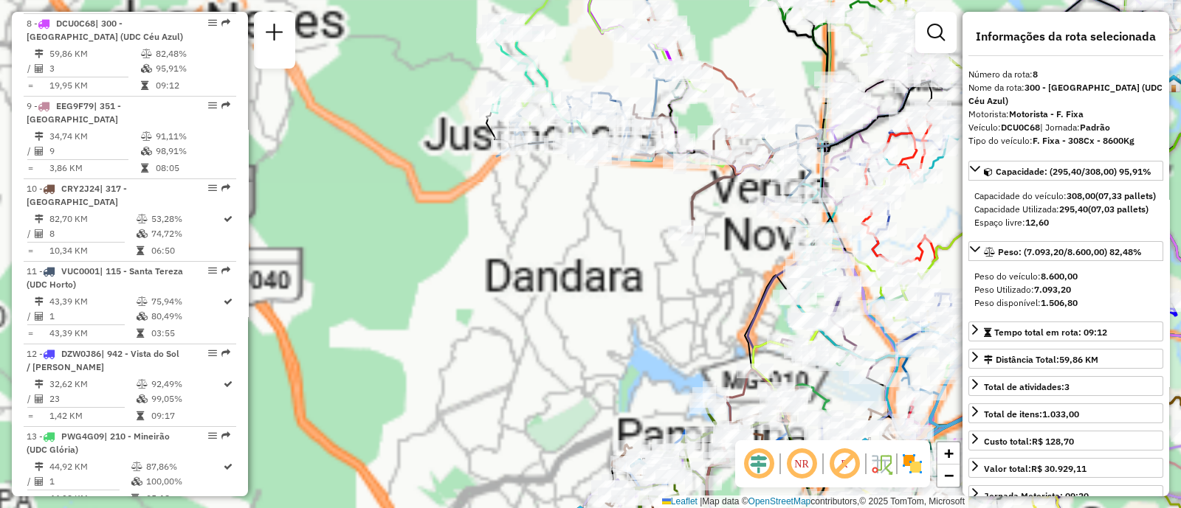
click at [570, 307] on div "Janela de atendimento Grade de atendimento Capacidade Transportadoras Veículos …" at bounding box center [590, 254] width 1181 height 508
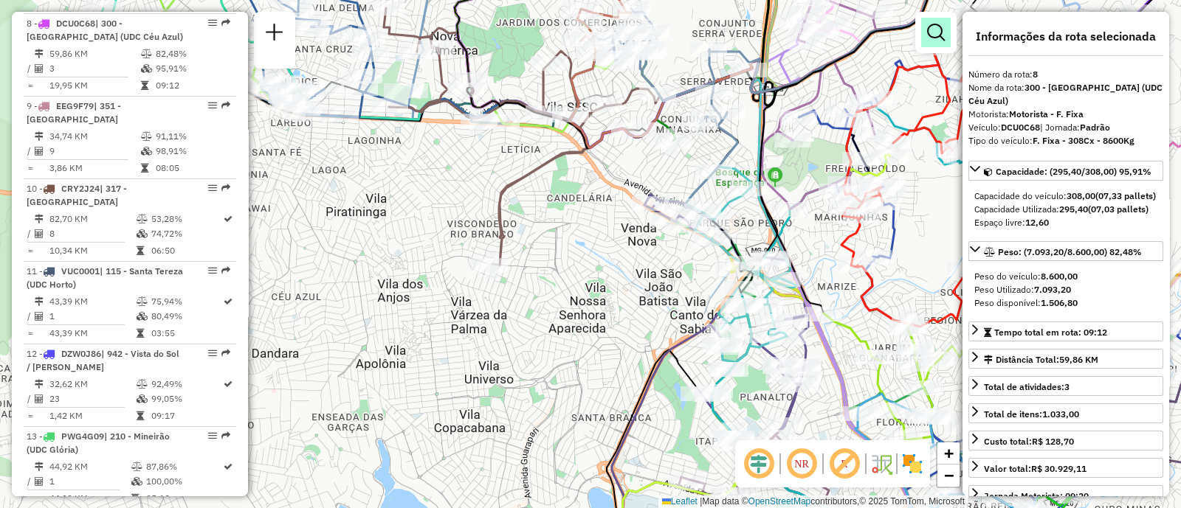
click at [924, 20] on link at bounding box center [936, 33] width 30 height 30
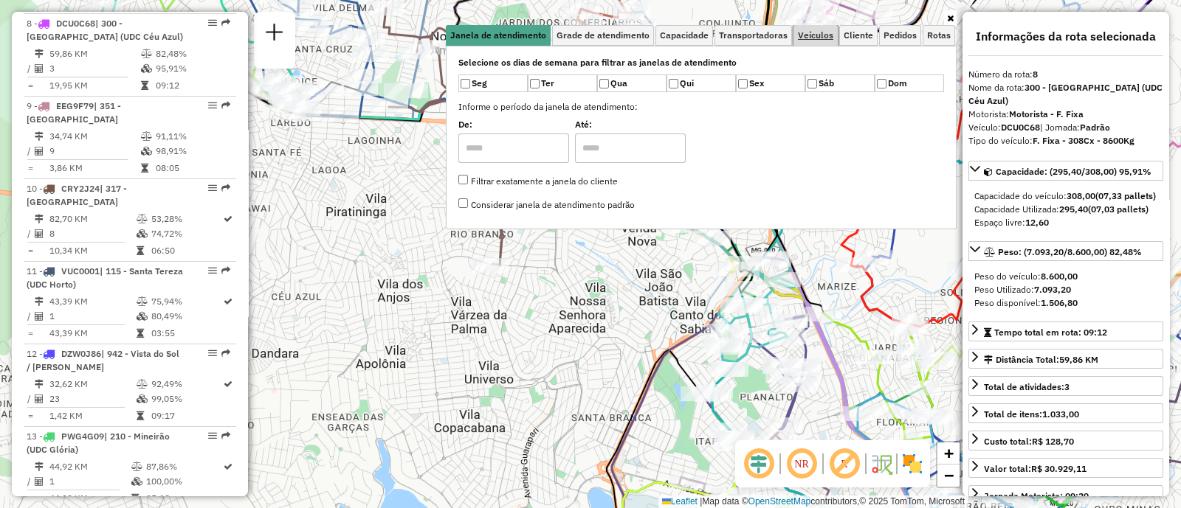
click at [813, 35] on span "Veículos" at bounding box center [815, 35] width 35 height 9
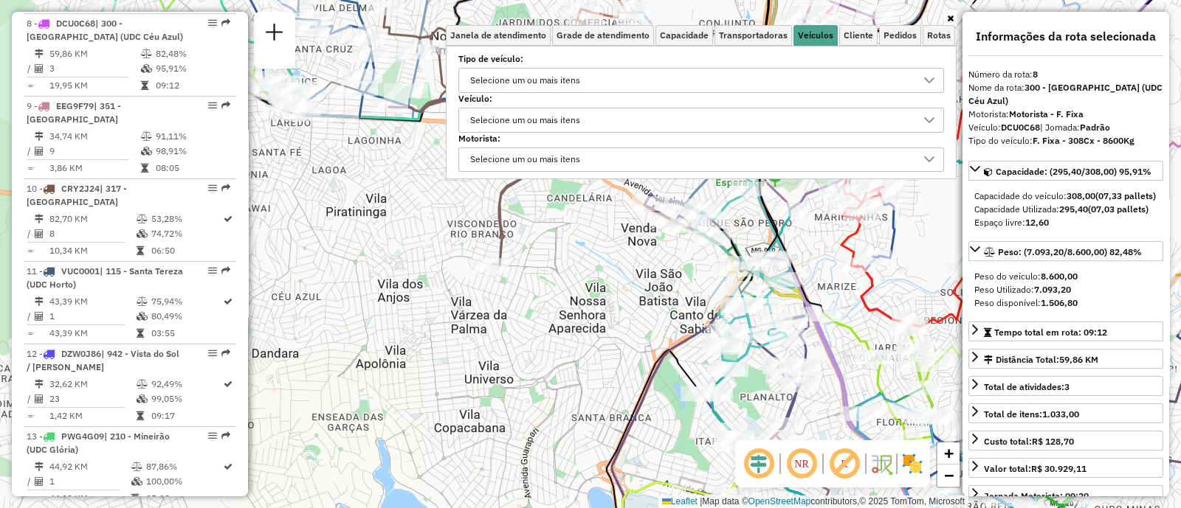
click at [559, 122] on div "Selecione um ou mais itens" at bounding box center [525, 120] width 120 height 24
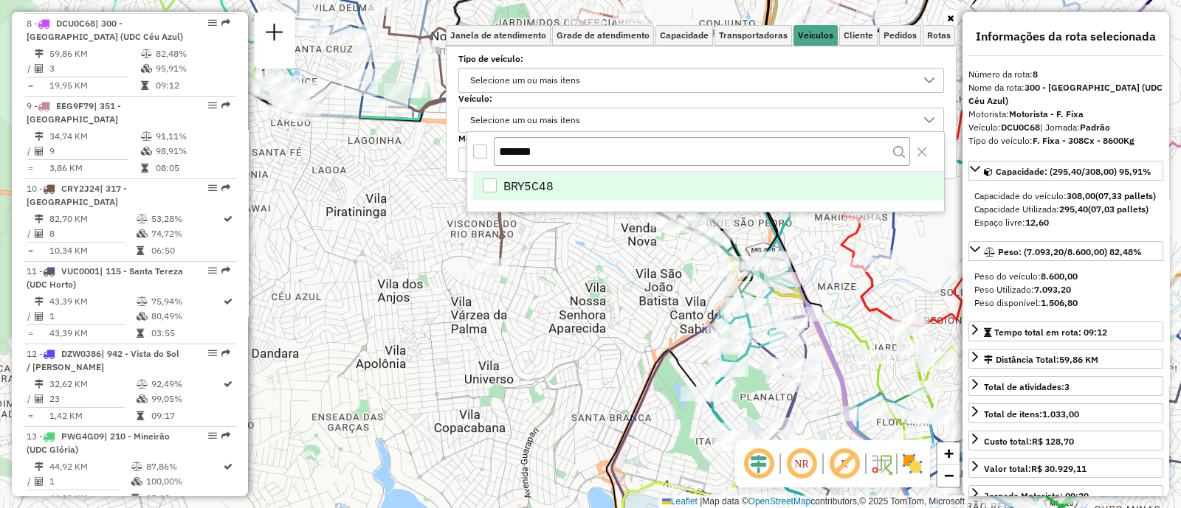
type input "*******"
click at [539, 180] on span "BRY5C48" at bounding box center [528, 186] width 50 height 18
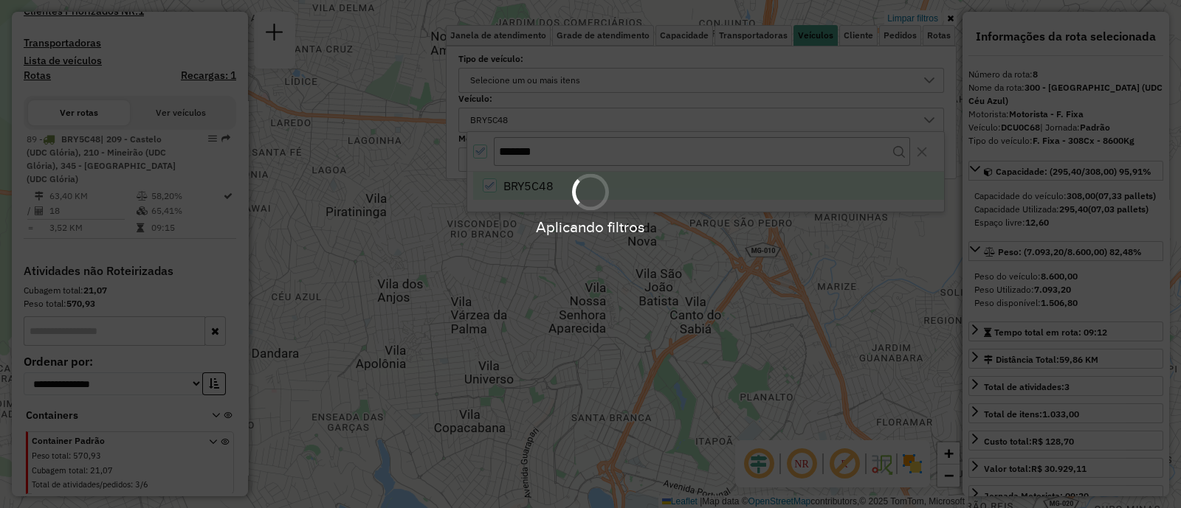
scroll to position [485, 0]
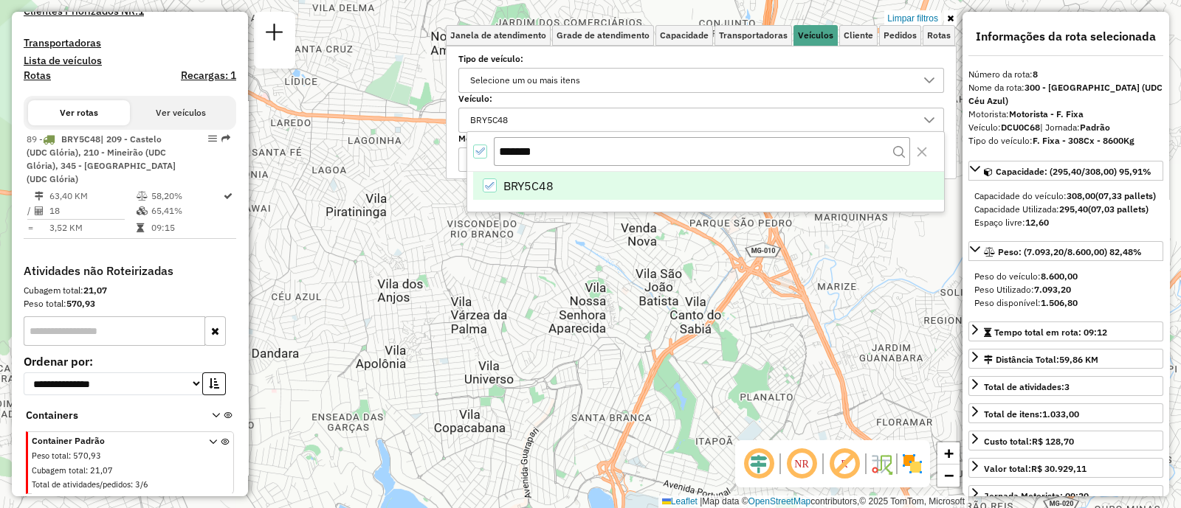
click at [542, 307] on div "Limpar filtros Janela de atendimento Grade de atendimento Capacidade Transporta…" at bounding box center [590, 254] width 1181 height 508
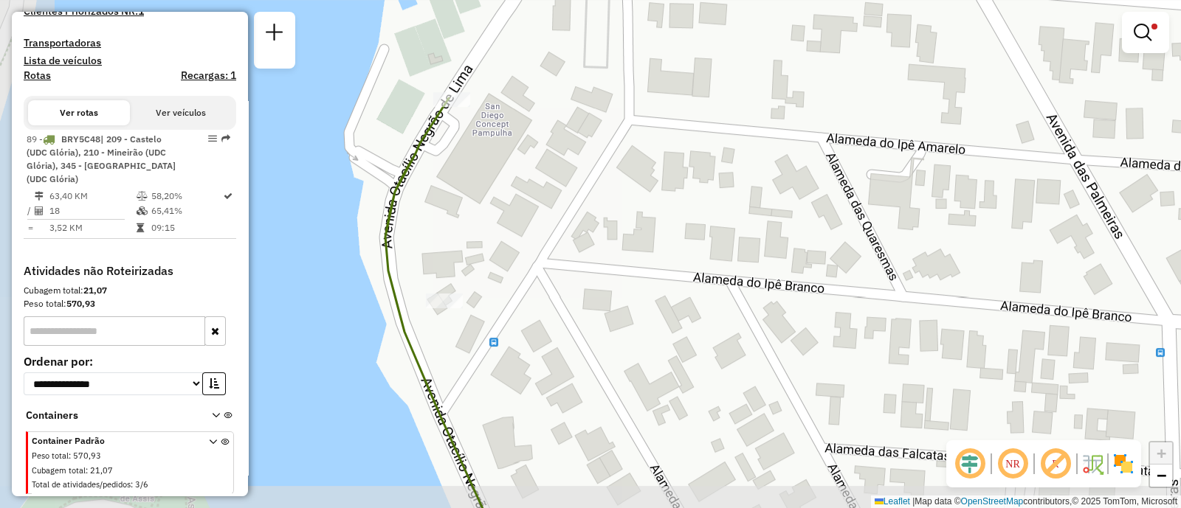
drag, startPoint x: 413, startPoint y: 194, endPoint x: 496, endPoint y: 153, distance: 92.4
click at [496, 153] on div "Limpar filtros Janela de atendimento Grade de atendimento Capacidade Transporta…" at bounding box center [590, 254] width 1181 height 508
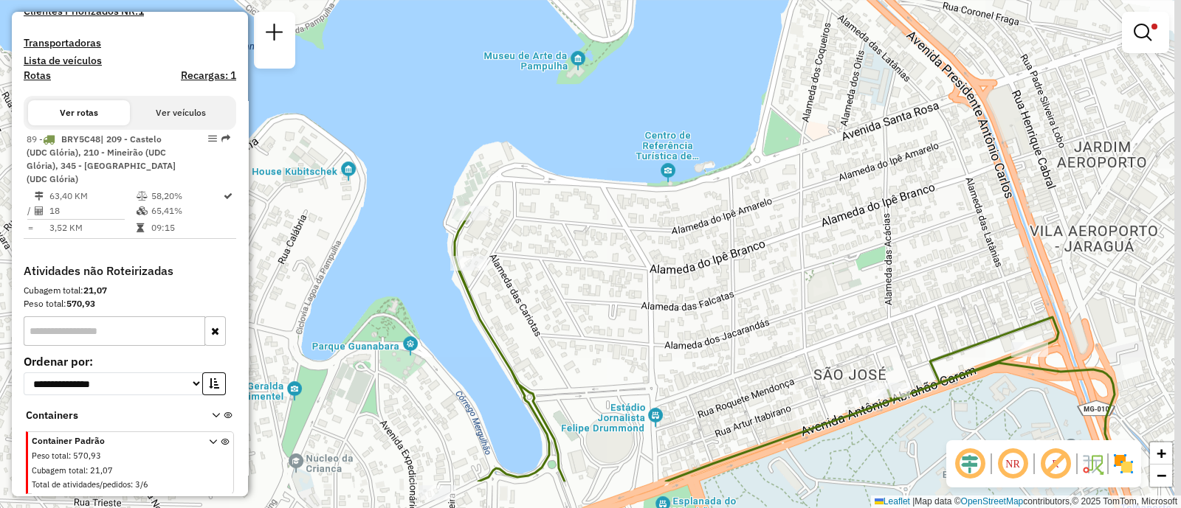
drag, startPoint x: 523, startPoint y: 353, endPoint x: 509, endPoint y: 201, distance: 152.6
click at [509, 201] on div "Limpar filtros Janela de atendimento Grade de atendimento Capacidade Transporta…" at bounding box center [590, 254] width 1181 height 508
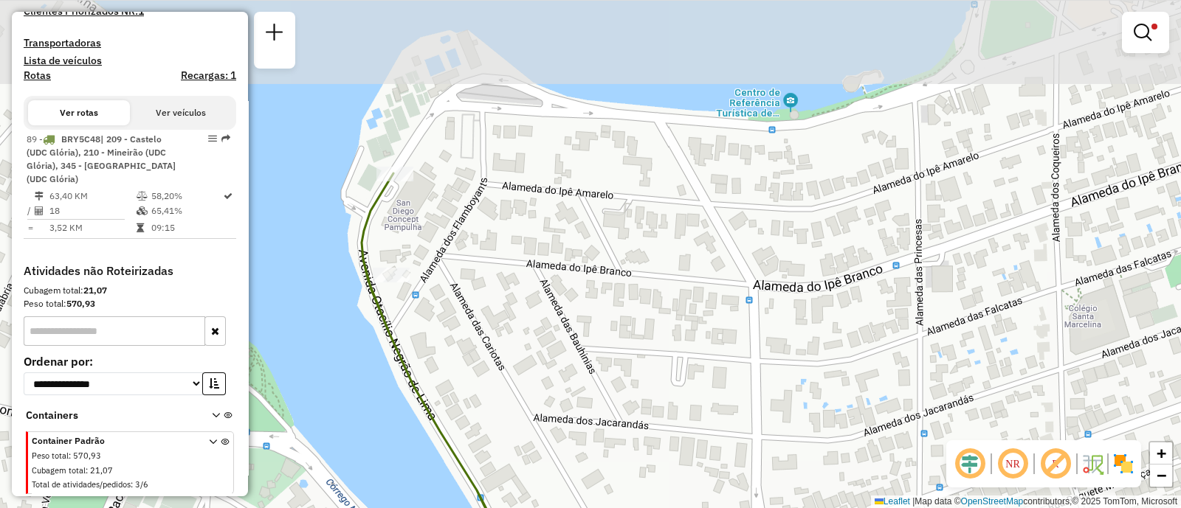
drag, startPoint x: 422, startPoint y: 110, endPoint x: 480, endPoint y: 315, distance: 213.1
click at [480, 315] on div "Limpar filtros Janela de atendimento Grade de atendimento Capacidade Transporta…" at bounding box center [590, 254] width 1181 height 508
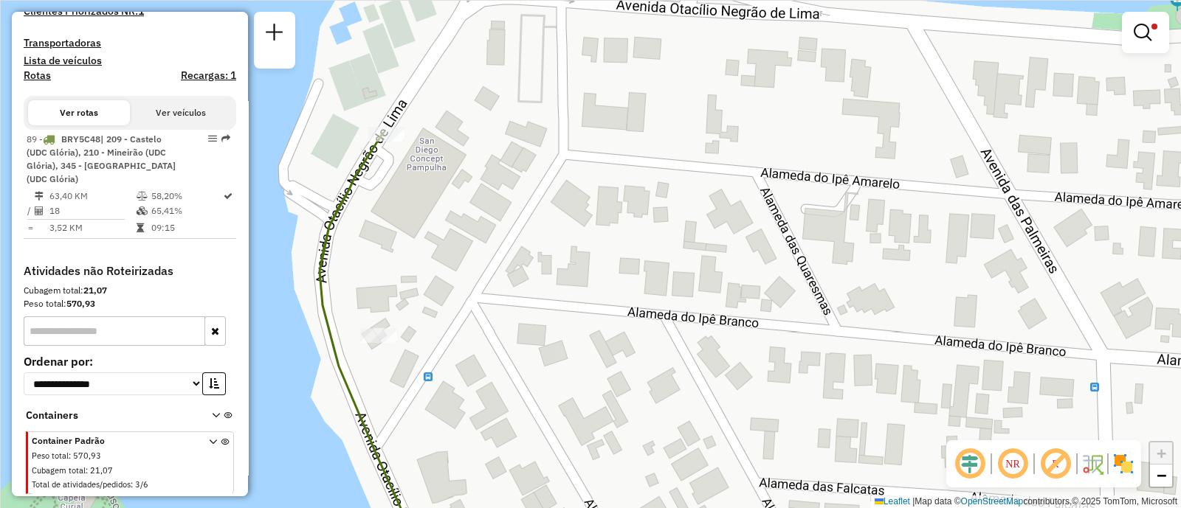
drag, startPoint x: 361, startPoint y: 179, endPoint x: 467, endPoint y: 173, distance: 106.4
click at [467, 176] on div "Limpar filtros Janela de atendimento Grade de atendimento Capacidade Transporta…" at bounding box center [590, 254] width 1181 height 508
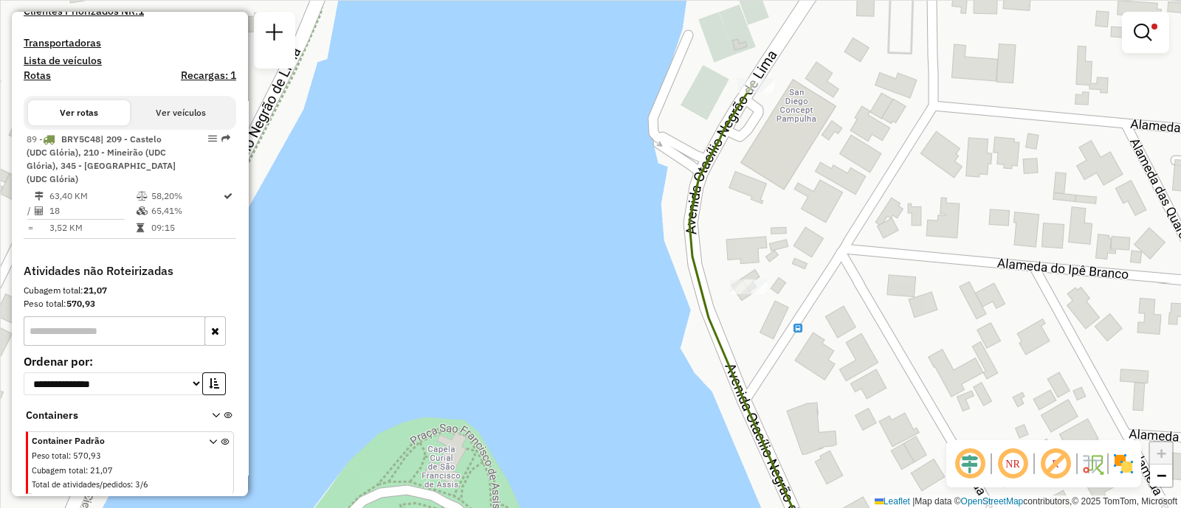
drag, startPoint x: 822, startPoint y: 119, endPoint x: 781, endPoint y: 212, distance: 101.8
click at [781, 212] on div "Limpar filtros Janela de atendimento Grade de atendimento Capacidade Transporta…" at bounding box center [590, 254] width 1181 height 508
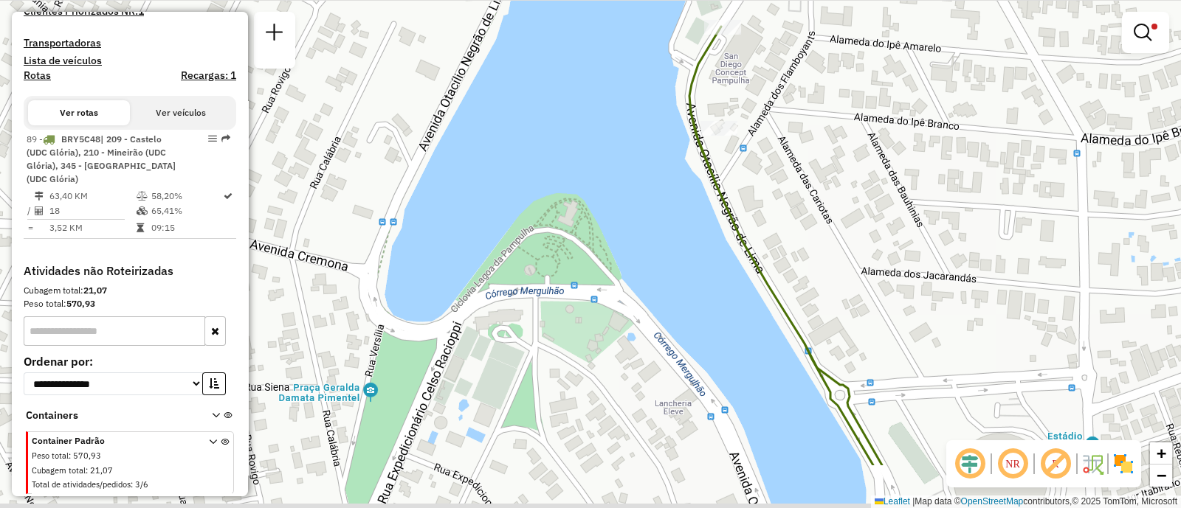
drag, startPoint x: 783, startPoint y: 186, endPoint x: 765, endPoint y: 38, distance: 148.8
click at [765, 39] on div "Limpar filtros Janela de atendimento Grade de atendimento Capacidade Transporta…" at bounding box center [590, 254] width 1181 height 508
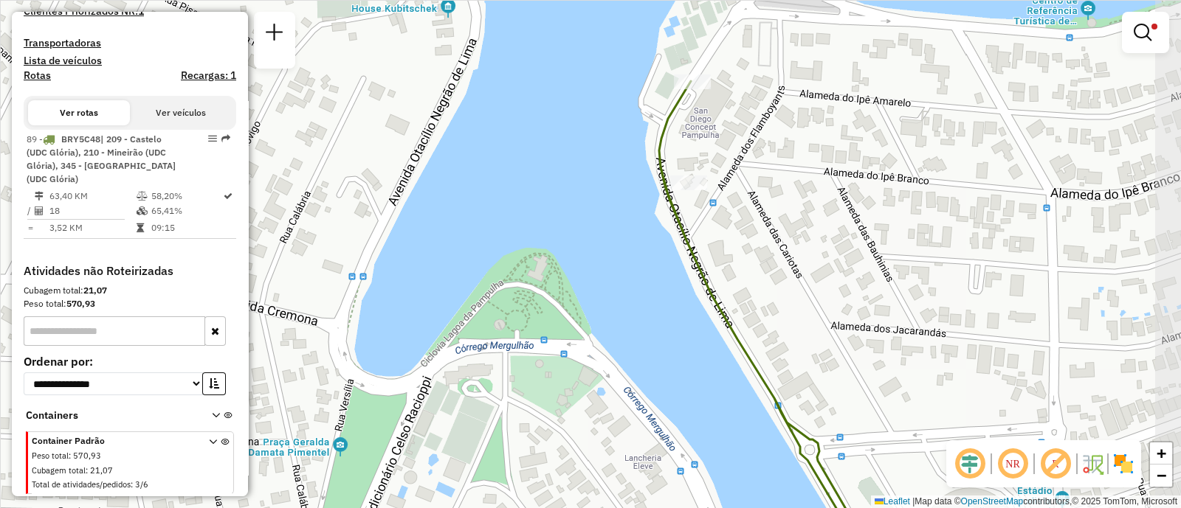
drag, startPoint x: 866, startPoint y: 219, endPoint x: 830, endPoint y: 328, distance: 114.1
click at [830, 328] on div "Limpar filtros Janela de atendimento Grade de atendimento Capacidade Transporta…" at bounding box center [590, 254] width 1181 height 508
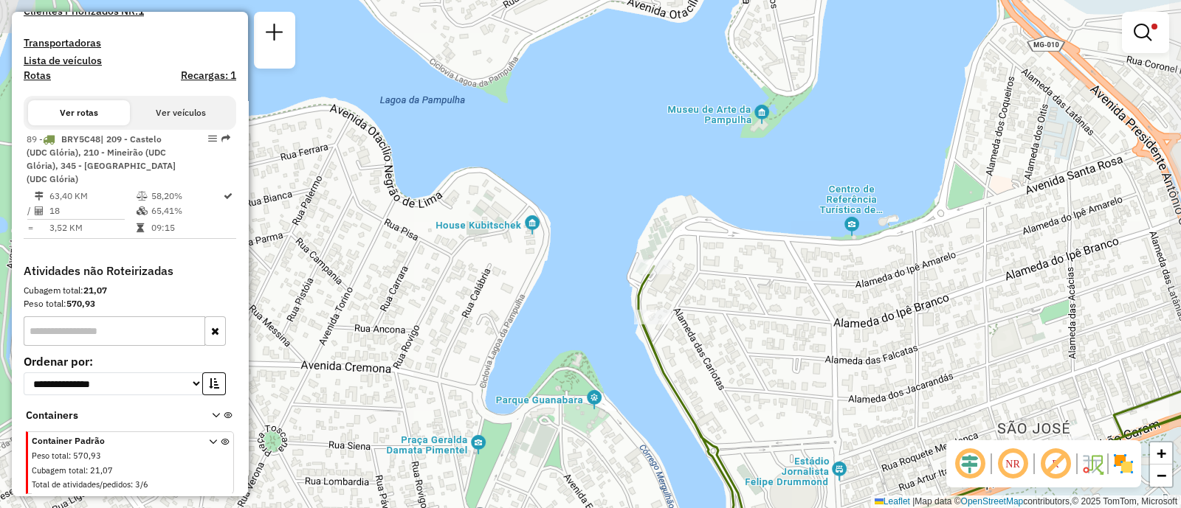
drag, startPoint x: 830, startPoint y: 238, endPoint x: 736, endPoint y: 324, distance: 128.0
click at [736, 324] on div "Limpar filtros Janela de atendimento Grade de atendimento Capacidade Transporta…" at bounding box center [590, 254] width 1181 height 508
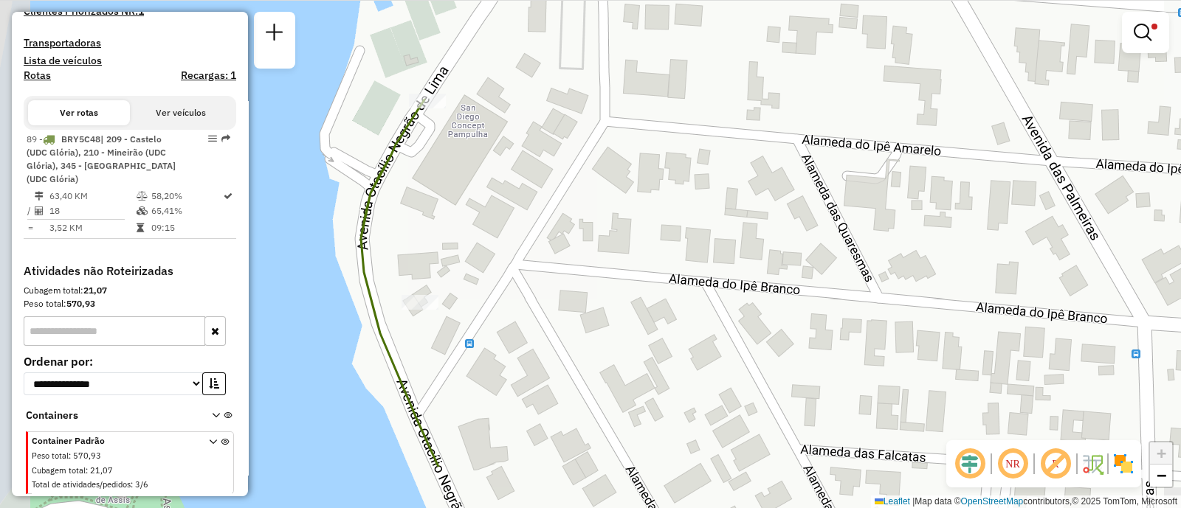
drag, startPoint x: 642, startPoint y: 288, endPoint x: 684, endPoint y: 190, distance: 106.8
click at [684, 191] on div "Limpar filtros Janela de atendimento Grade de atendimento Capacidade Transporta…" at bounding box center [590, 254] width 1181 height 508
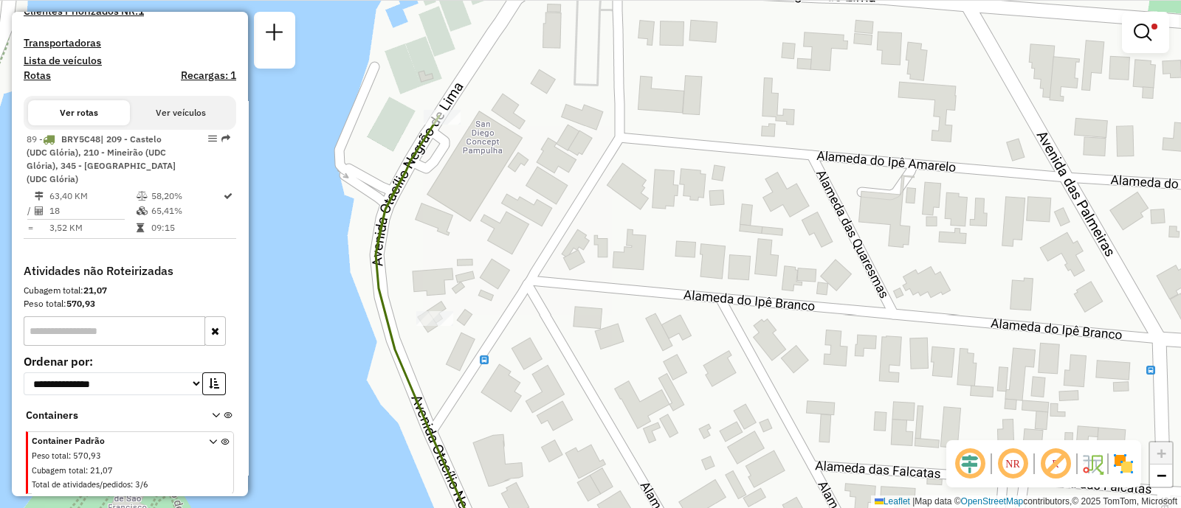
drag, startPoint x: 682, startPoint y: 190, endPoint x: 695, endPoint y: 212, distance: 25.8
click at [695, 212] on div "Limpar filtros Janela de atendimento Grade de atendimento Capacidade Transporta…" at bounding box center [590, 254] width 1181 height 508
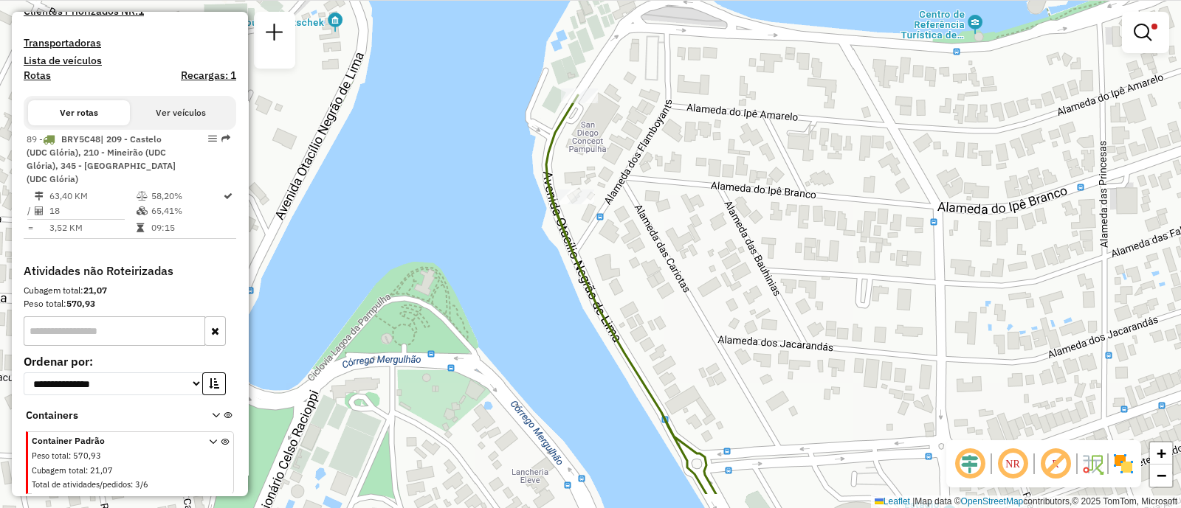
drag, startPoint x: 642, startPoint y: 228, endPoint x: 663, endPoint y: 266, distance: 42.9
click at [663, 266] on div "Limpar filtros Janela de atendimento Grade de atendimento Capacidade Transporta…" at bounding box center [590, 254] width 1181 height 508
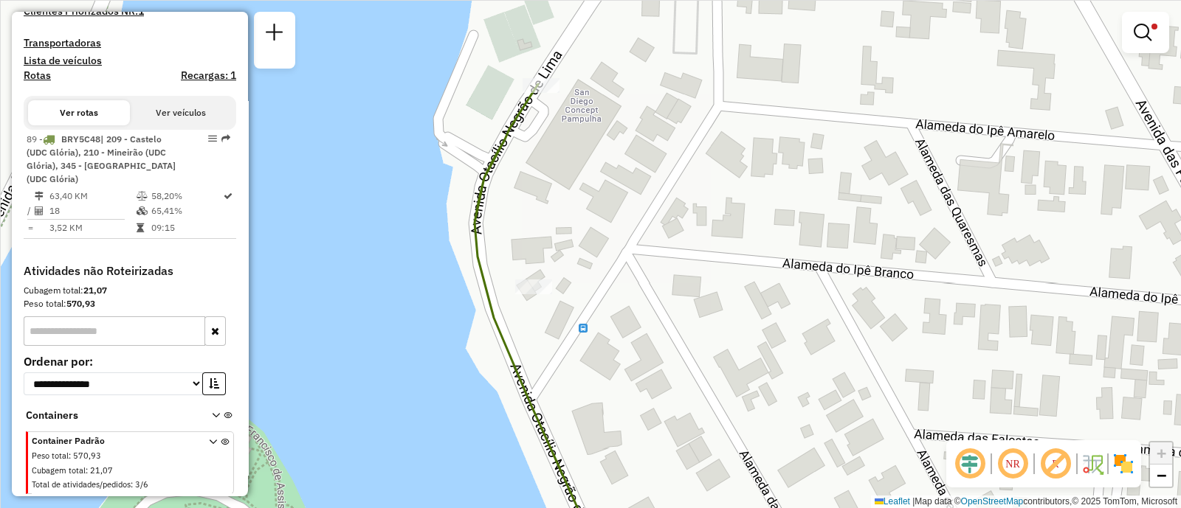
drag, startPoint x: 533, startPoint y: 86, endPoint x: 560, endPoint y: 154, distance: 72.5
click at [554, 159] on div "Limpar filtros Janela de atendimento Grade de atendimento Capacidade Transporta…" at bounding box center [590, 254] width 1181 height 508
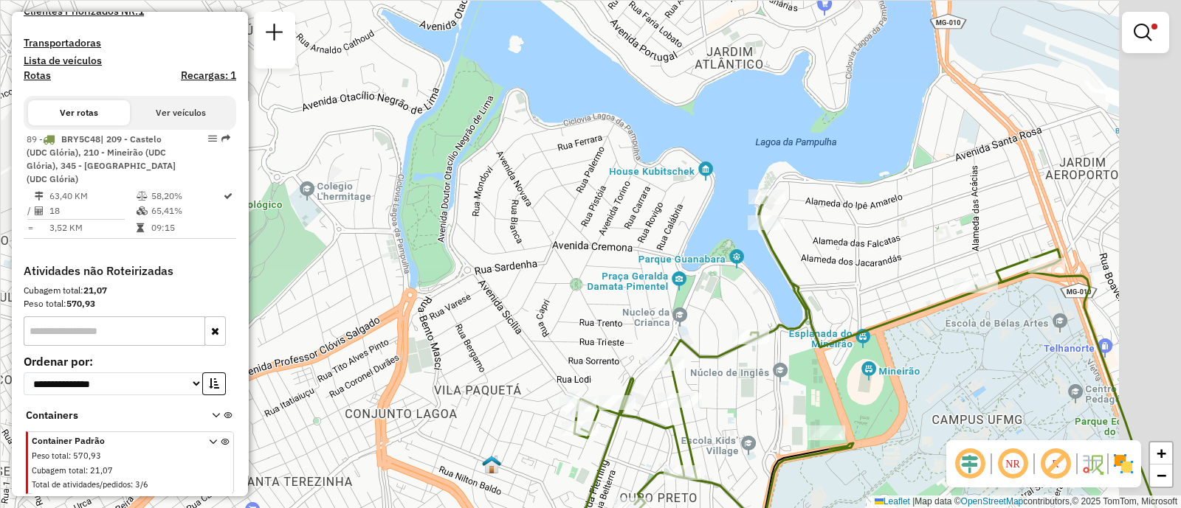
drag, startPoint x: 979, startPoint y: 275, endPoint x: 851, endPoint y: 269, distance: 127.8
click at [852, 269] on div "Limpar filtros Janela de atendimento Grade de atendimento Capacidade Transporta…" at bounding box center [590, 254] width 1181 height 508
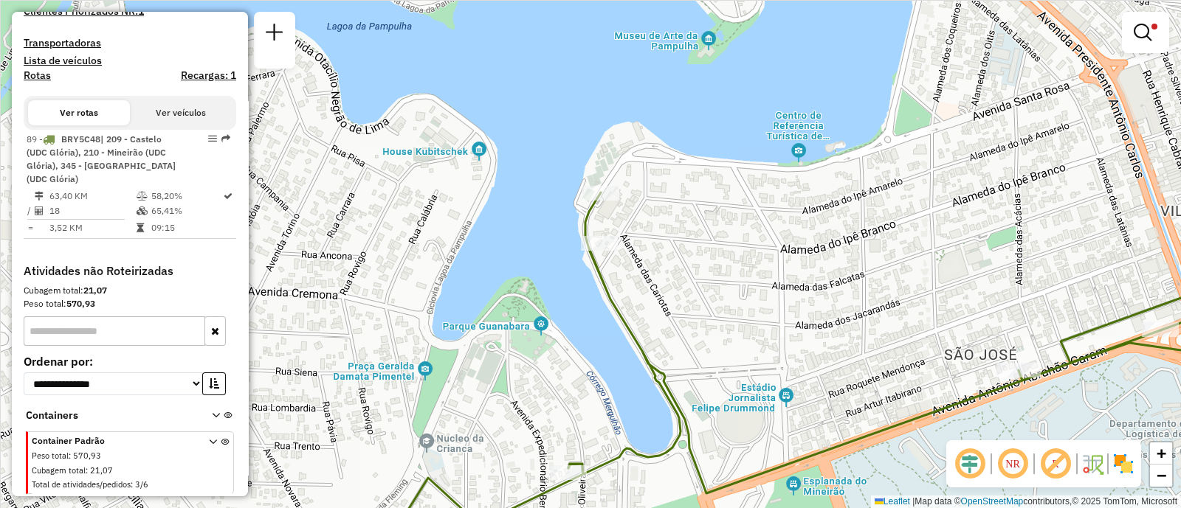
click at [942, 187] on div "Limpar filtros Janela de atendimento Grade de atendimento Capacidade Transporta…" at bounding box center [590, 254] width 1181 height 508
